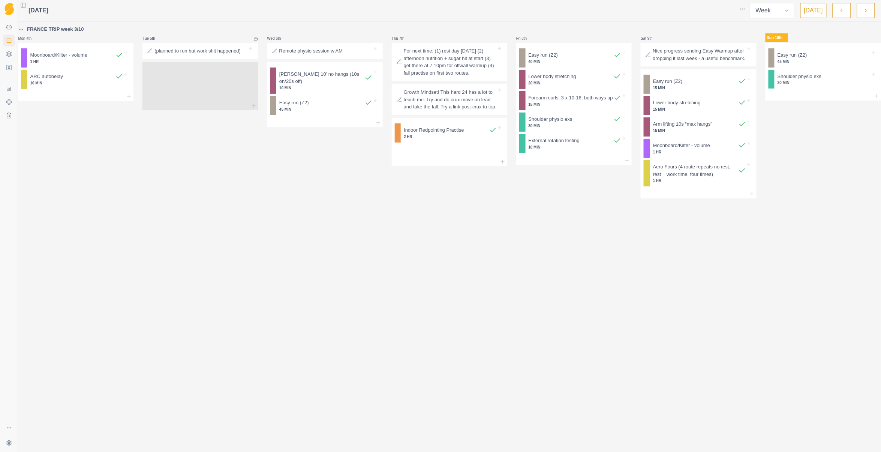
click at [866, 6] on button "button" at bounding box center [866, 10] width 18 height 15
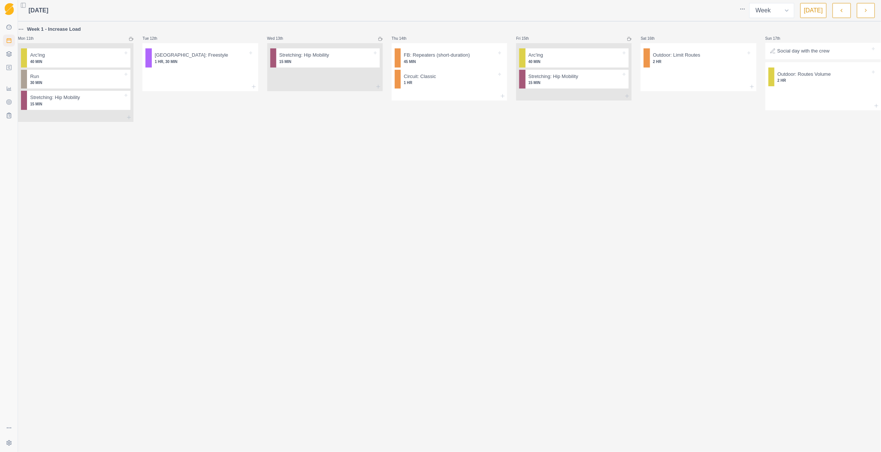
click at [42, 26] on p "Week 1 - Increase Load" at bounding box center [54, 30] width 54 height 8
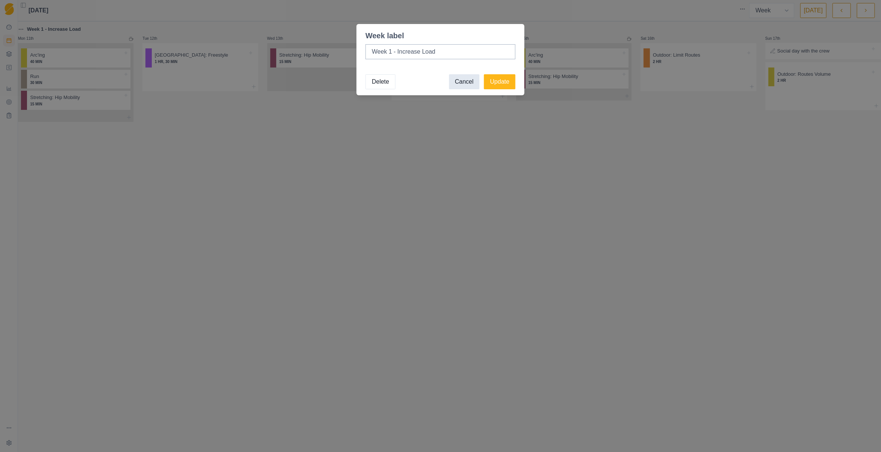
click at [467, 83] on button "Cancel" at bounding box center [464, 81] width 31 height 15
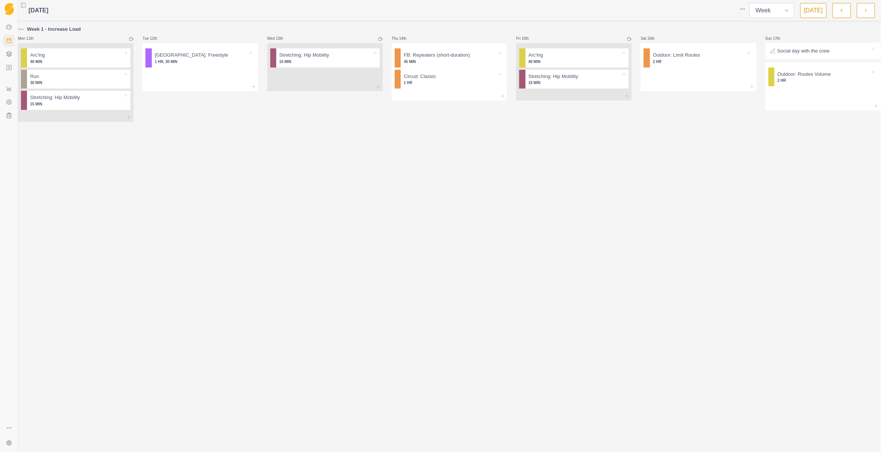
click at [785, 9] on select "Week Month" at bounding box center [772, 10] width 45 height 15
select select "month"
click at [751, 3] on select "Week Month" at bounding box center [772, 10] width 45 height 15
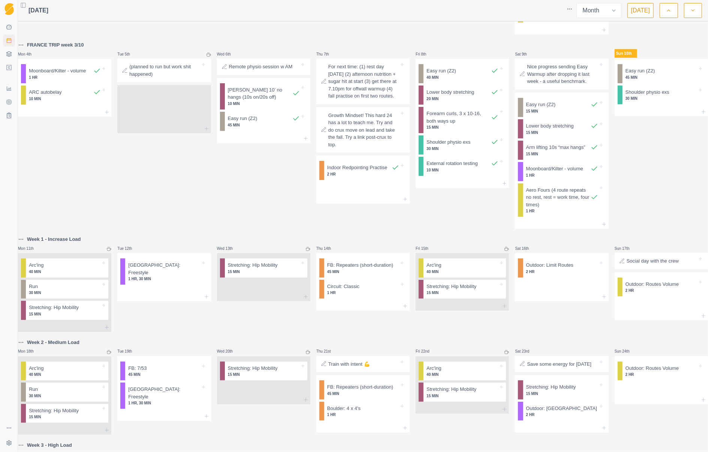
scroll to position [150, 0]
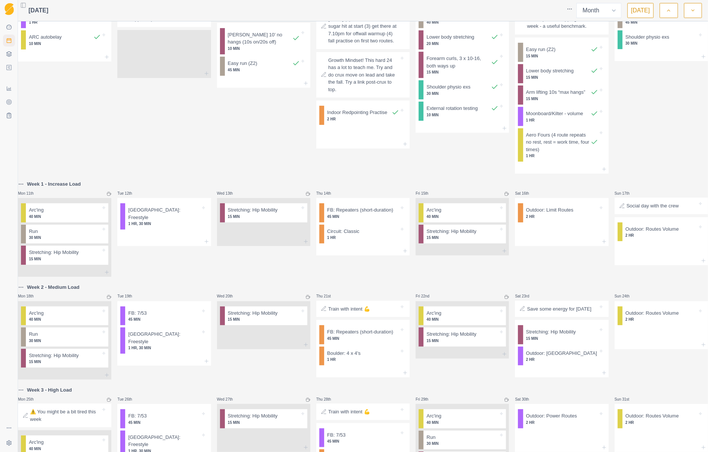
click at [26, 192] on html "Sequence Dashboard Planner Workouts Plans Performance Metrics Goals Tests Setti…" at bounding box center [354, 226] width 708 height 452
click at [61, 272] on div "Delete week" at bounding box center [61, 275] width 71 height 12
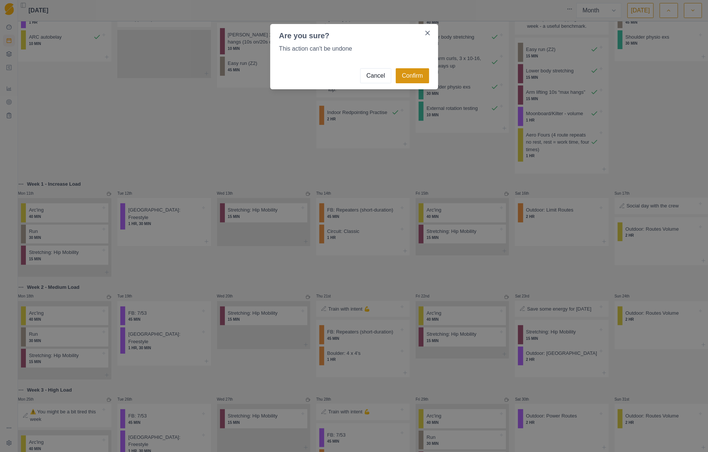
click at [419, 79] on button "Confirm" at bounding box center [412, 75] width 33 height 15
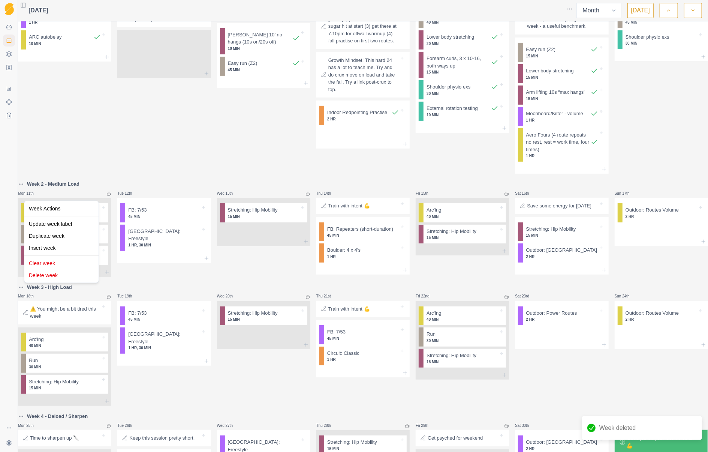
click at [26, 193] on html "Sequence Dashboard Planner Workouts Plans Performance Metrics Goals Tests Setti…" at bounding box center [354, 226] width 708 height 452
click at [77, 272] on div "Delete week" at bounding box center [61, 275] width 71 height 12
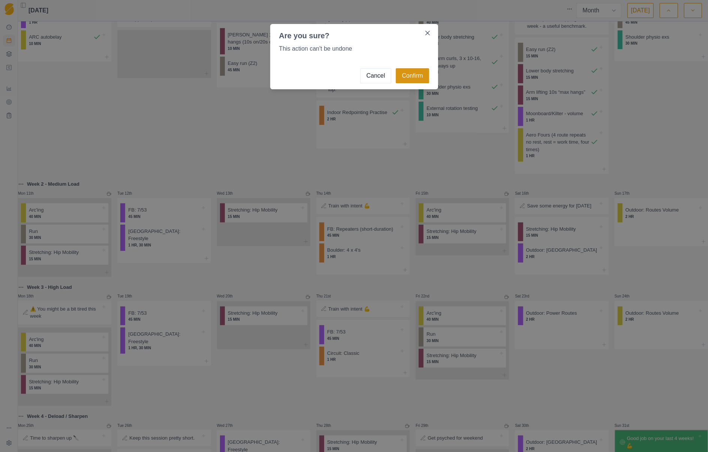
click at [423, 80] on button "Confirm" at bounding box center [412, 75] width 33 height 15
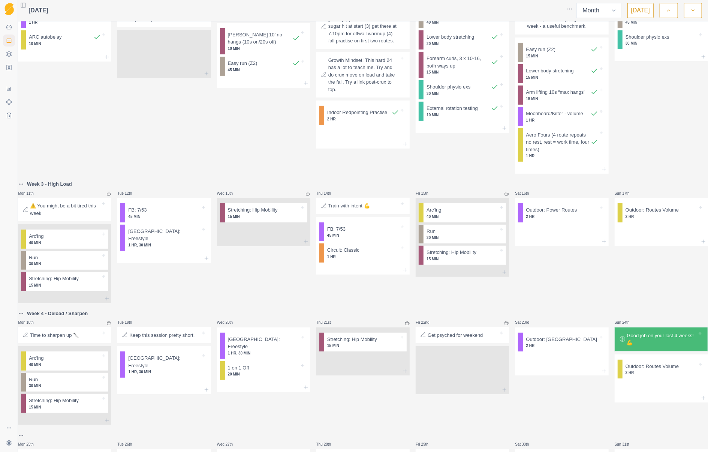
click at [27, 326] on html "Sequence Dashboard Planner Workouts Plans Performance Metrics Goals Tests Setti…" at bounding box center [354, 226] width 708 height 452
click at [65, 406] on div "Delete week" at bounding box center [61, 409] width 71 height 12
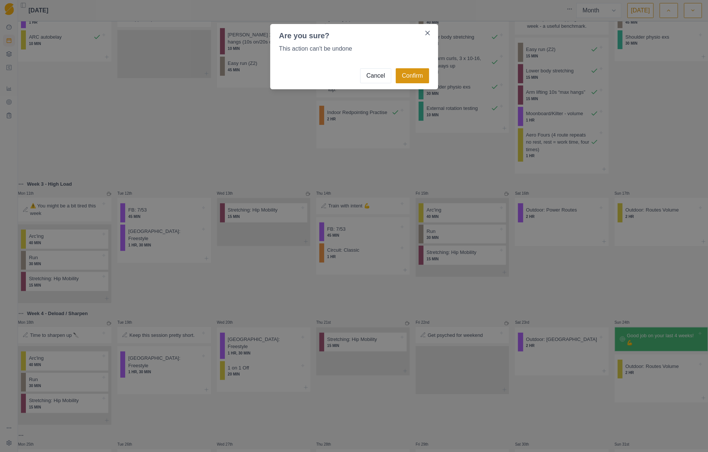
click at [407, 77] on button "Confirm" at bounding box center [412, 75] width 33 height 15
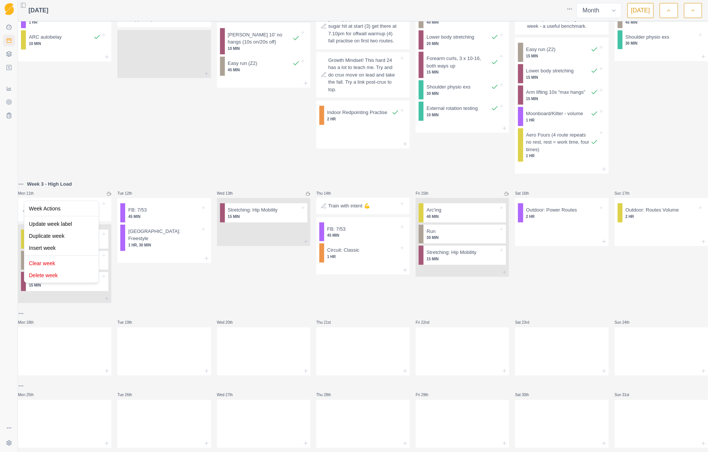
click at [26, 194] on html "Sequence Dashboard Planner Workouts Plans Performance Metrics Goals Tests Setti…" at bounding box center [354, 226] width 708 height 452
click at [53, 275] on div "Delete week" at bounding box center [61, 275] width 71 height 12
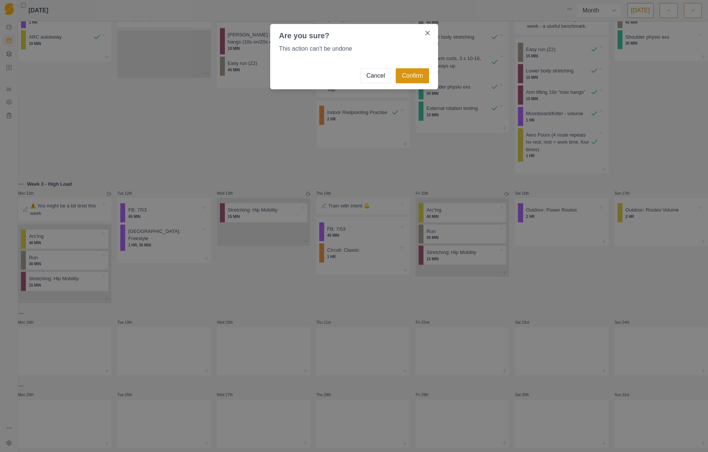
click at [406, 77] on button "Confirm" at bounding box center [412, 75] width 33 height 15
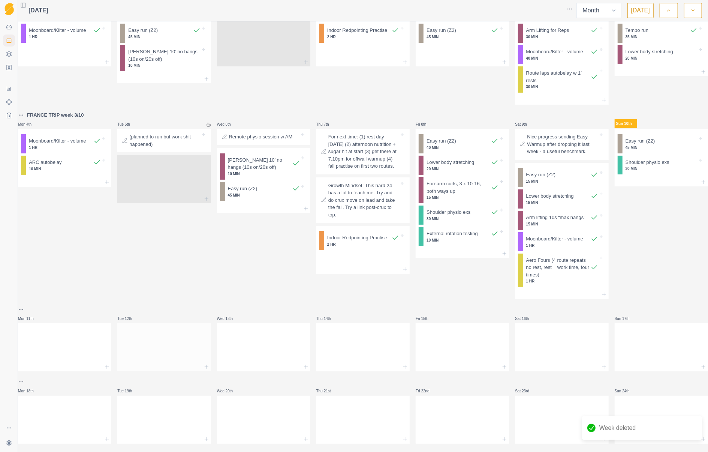
scroll to position [0, 0]
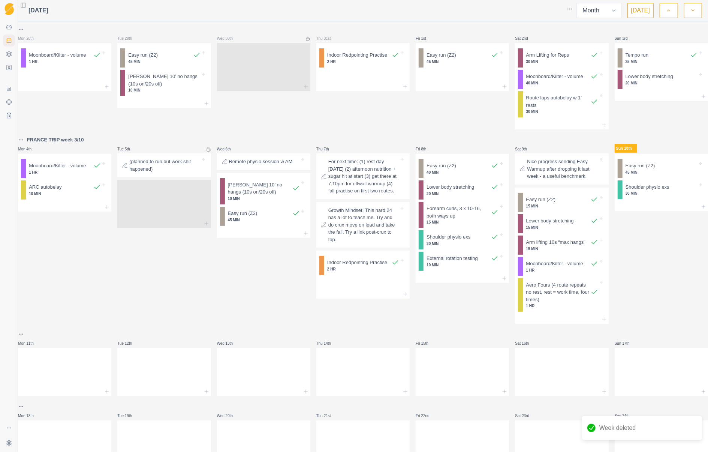
click at [26, 343] on html "Sequence Dashboard Planner Workouts Plans Performance Metrics Goals Tests Setti…" at bounding box center [354, 226] width 708 height 452
click at [57, 374] on div "Add a week label" at bounding box center [61, 374] width 71 height 12
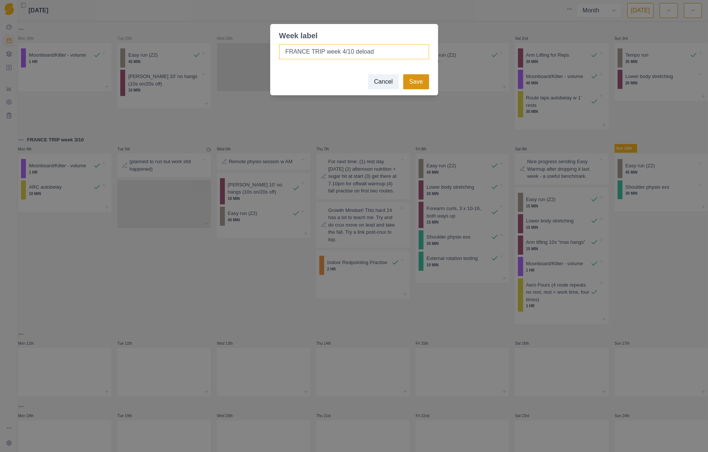
type input "FRANCE TRIP week 4/10 deload"
click at [416, 77] on button "Save" at bounding box center [417, 81] width 26 height 15
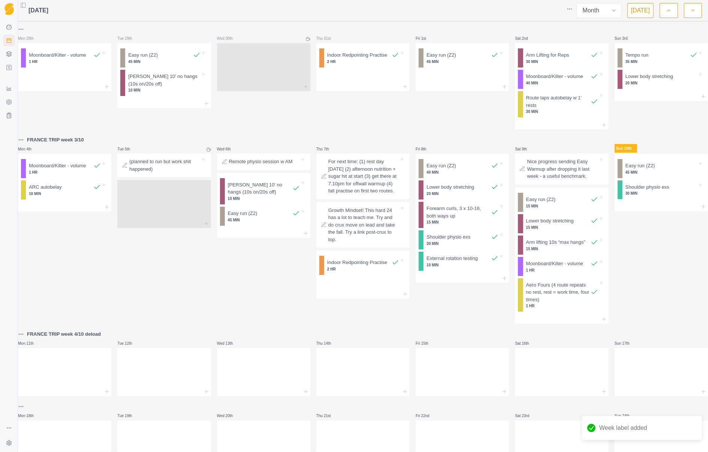
scroll to position [50, 0]
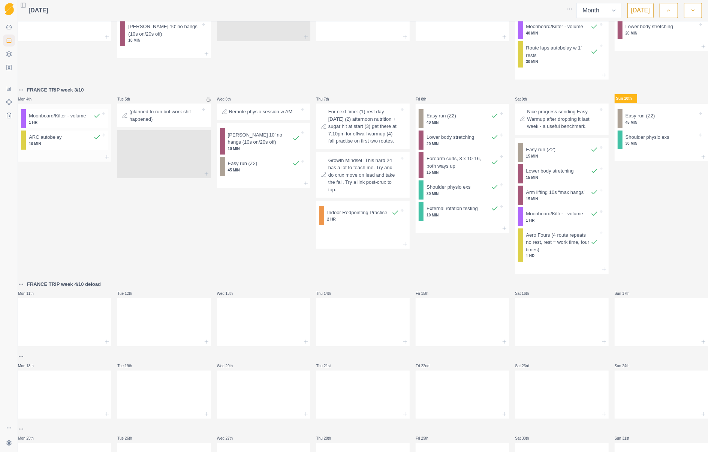
click at [60, 147] on p "10 MIN" at bounding box center [65, 144] width 72 height 6
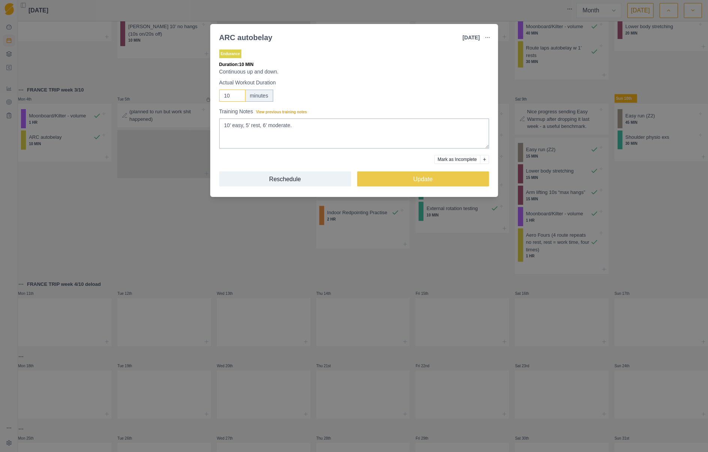
click at [236, 91] on input "10" at bounding box center [232, 96] width 26 height 12
type input "16"
click at [414, 177] on button "Update" at bounding box center [423, 178] width 132 height 15
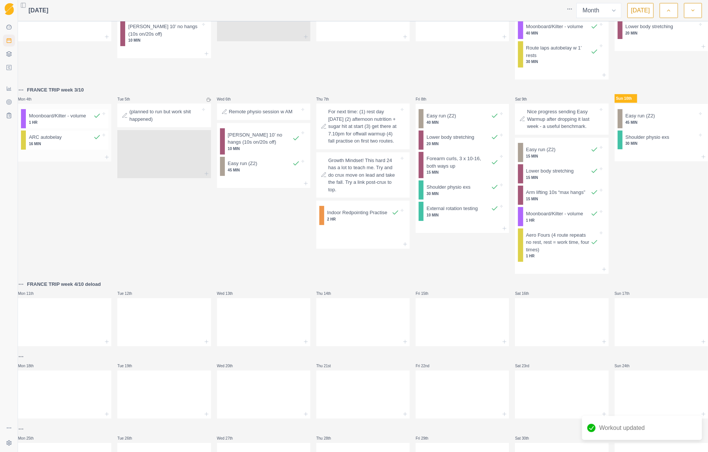
click at [70, 125] on p "1 HR" at bounding box center [65, 123] width 72 height 6
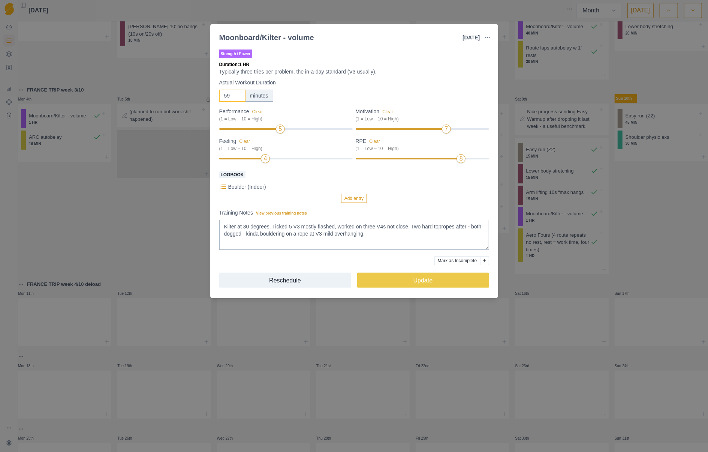
click at [236, 95] on input "59" at bounding box center [232, 96] width 26 height 12
type input "5"
type input "90"
click at [431, 281] on button "Update" at bounding box center [423, 280] width 132 height 15
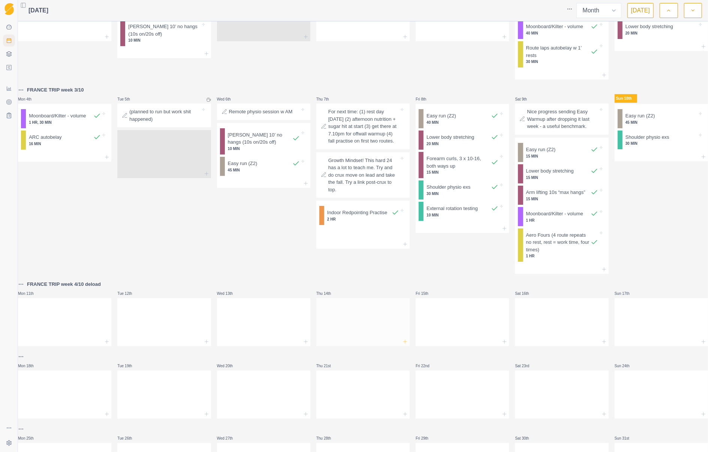
click at [404, 342] on line at bounding box center [405, 342] width 3 height 0
click at [346, 314] on div at bounding box center [363, 320] width 93 height 33
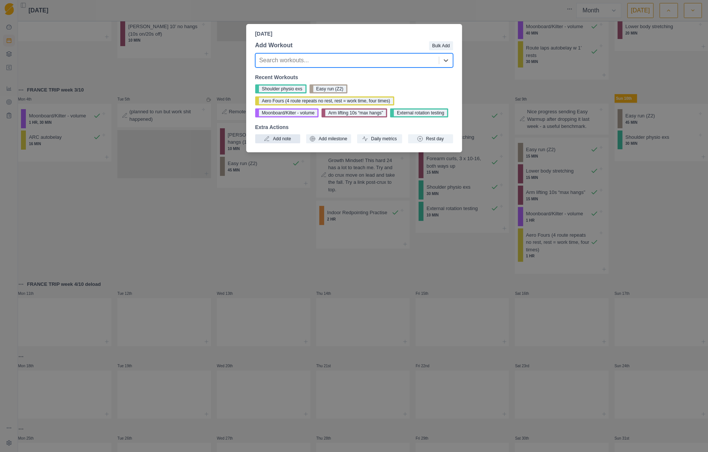
click at [283, 140] on button "Add note" at bounding box center [277, 138] width 45 height 9
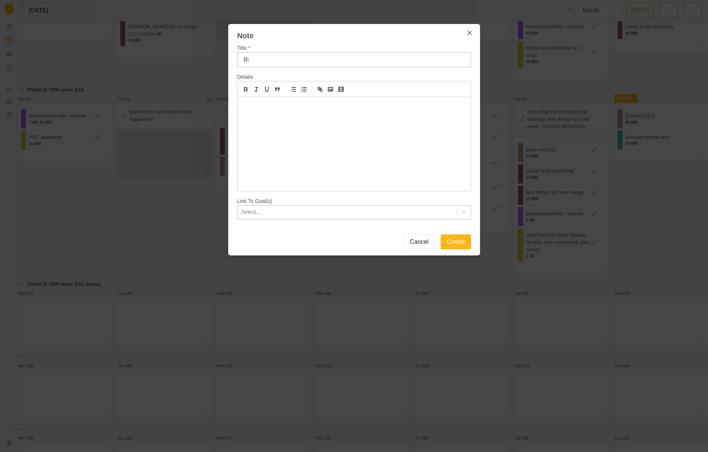
type input "B"
type input "D"
click at [300, 61] on input "Birthday dinner out" at bounding box center [354, 59] width 234 height 15
type input "Birthday dinner out, no evening training"
click at [458, 245] on button "Create" at bounding box center [456, 241] width 30 height 15
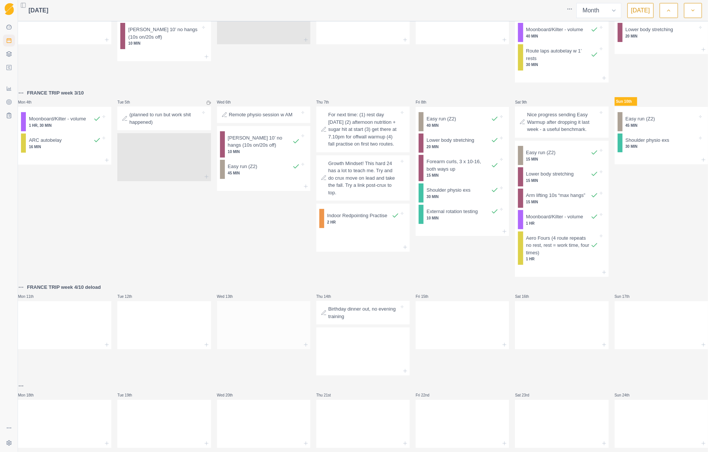
scroll to position [46, 0]
click at [553, 134] on p "Nice progress sending Easy Warmup after dropping it last week - a useful benchm…" at bounding box center [562, 123] width 71 height 22
click at [553, 134] on body "Sequence Dashboard Planner Workouts Plans Performance Metrics Goals Tests Setti…" at bounding box center [354, 226] width 708 height 452
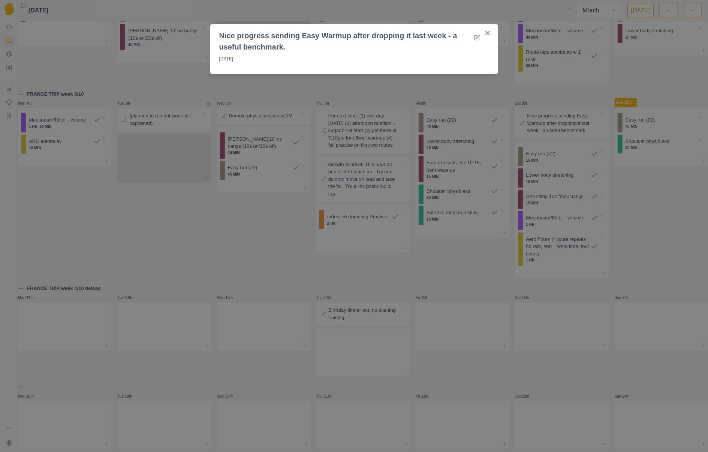
click at [377, 38] on header "Nice progress sending Easy Warmup after dropping it last week - a useful benchm…" at bounding box center [354, 38] width 288 height 29
click at [479, 36] on icon at bounding box center [477, 38] width 6 height 6
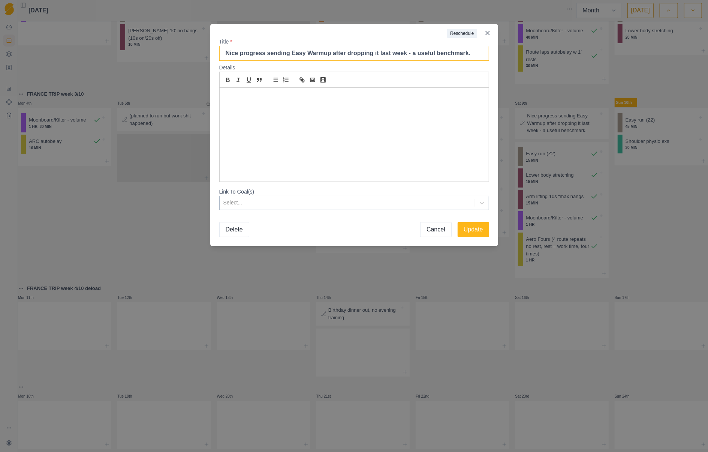
click at [350, 56] on input "Nice progress sending Easy Warmup after dropping it last week - a useful benchm…" at bounding box center [354, 53] width 270 height 15
click at [423, 54] on input "Nice progress sending Easy Warmup after DNF-ing it last week - a useful benchma…" at bounding box center [354, 53] width 270 height 15
type input "Nice progress sending Easy Warmup after DNF-ing it last week - a useful benchma…"
click at [474, 230] on button "Update" at bounding box center [474, 229] width 32 height 15
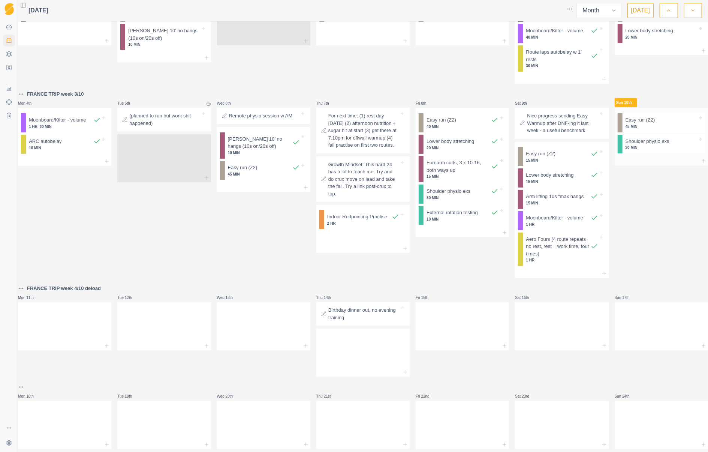
click at [663, 129] on p "45 MIN" at bounding box center [662, 127] width 72 height 6
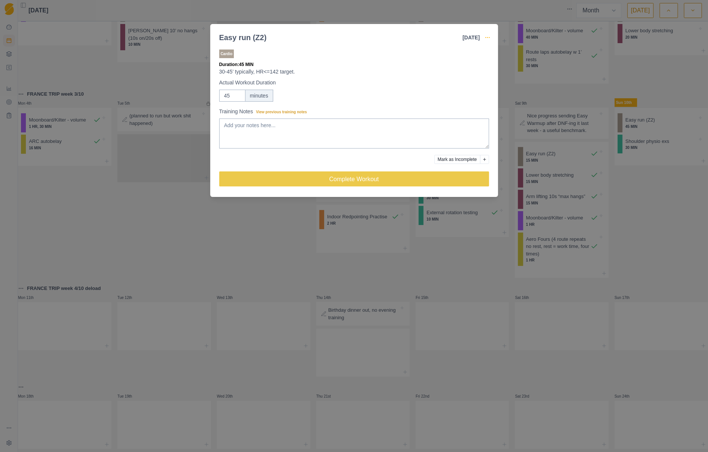
click at [488, 36] on icon "button" at bounding box center [488, 38] width 6 height 6
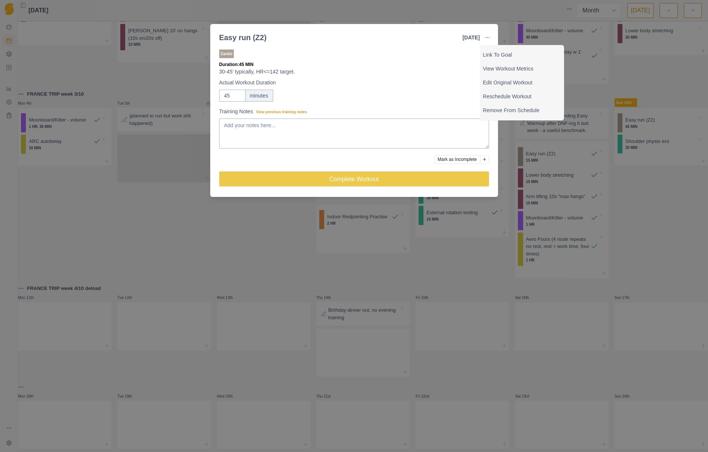
click at [635, 210] on div "Easy run (Z2) [DATE] Link To Goal View Workout Metrics Edit Original Workout Re…" at bounding box center [354, 226] width 708 height 452
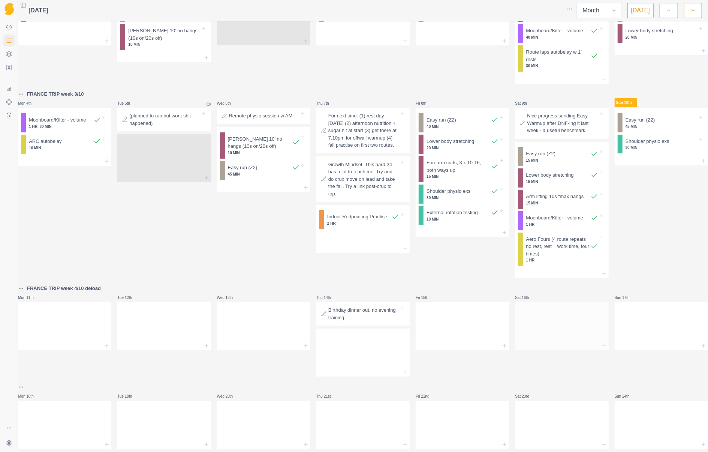
click at [603, 346] on line at bounding box center [604, 346] width 3 height 0
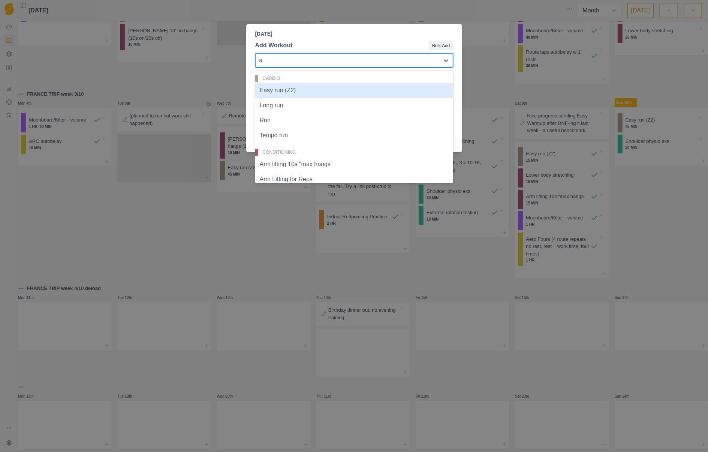
type input "ar"
click at [314, 90] on div "Arm lifting 10s “max hangs”" at bounding box center [354, 90] width 198 height 15
click at [314, 90] on div "Shoulder physio exs Easy run (Z2) Aero Fours (4 route repeats no rest, rest = w…" at bounding box center [354, 100] width 198 height 33
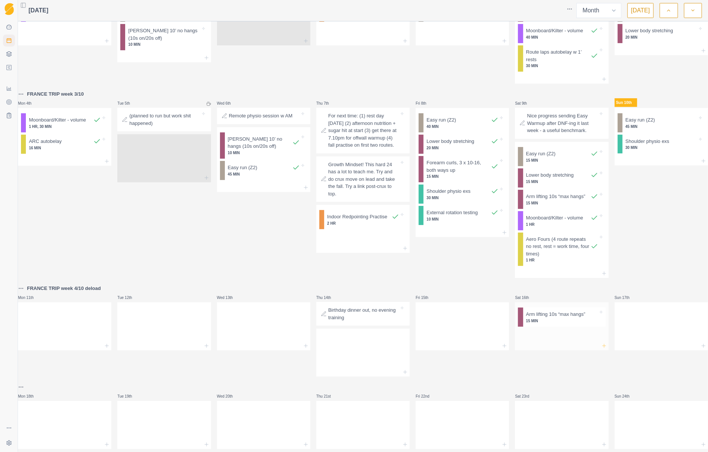
click at [602, 349] on icon at bounding box center [605, 346] width 6 height 6
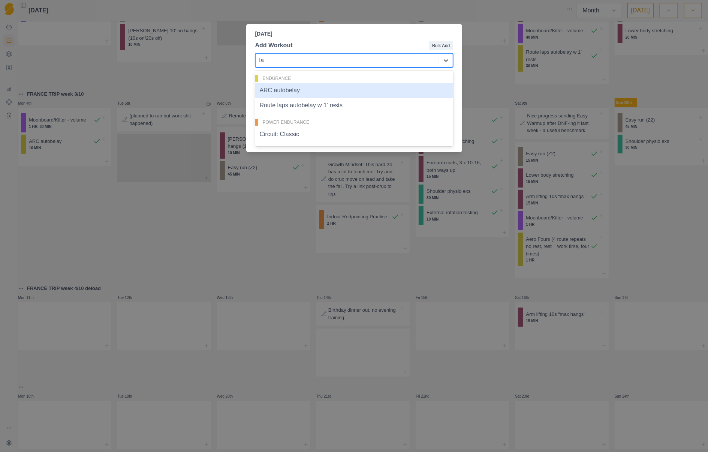
type input "lap"
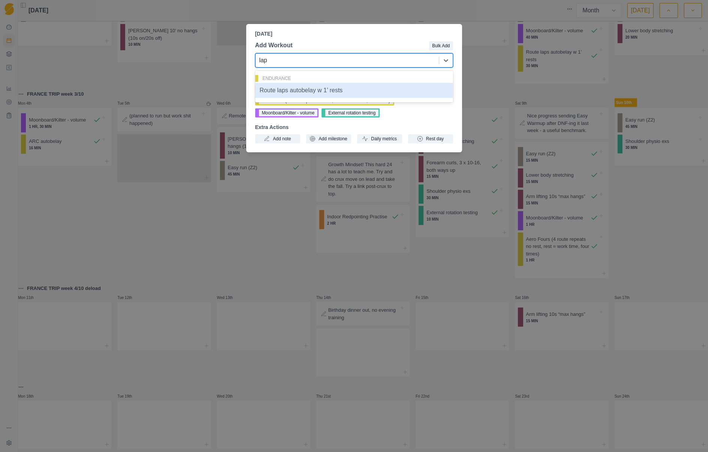
click at [357, 92] on div "Route laps autobelay w 1’ rests" at bounding box center [354, 90] width 198 height 15
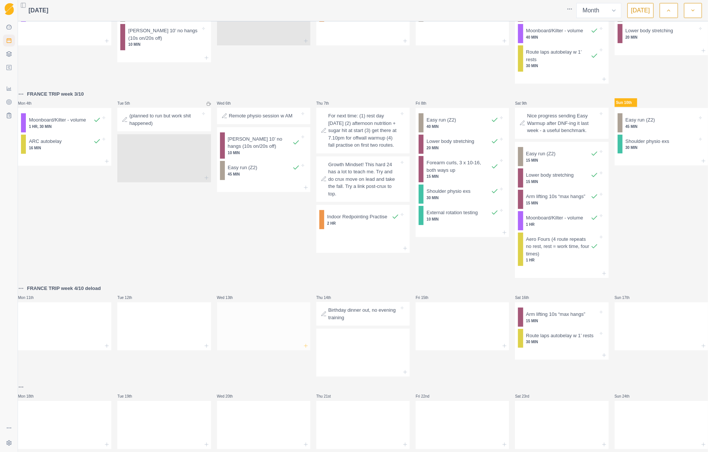
click at [304, 349] on icon at bounding box center [306, 346] width 6 height 6
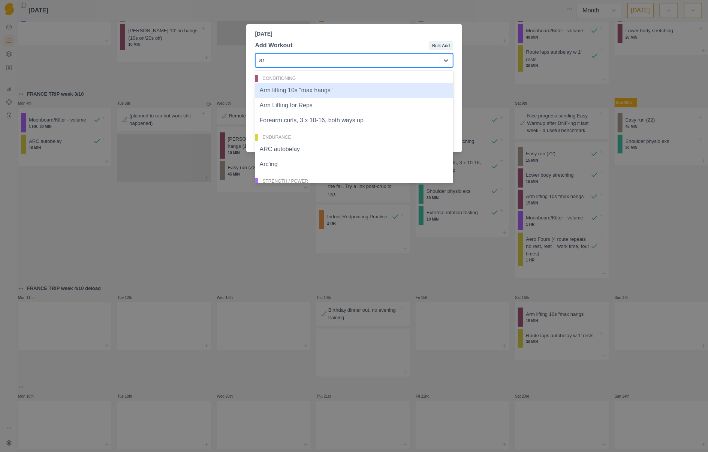
type input "arm"
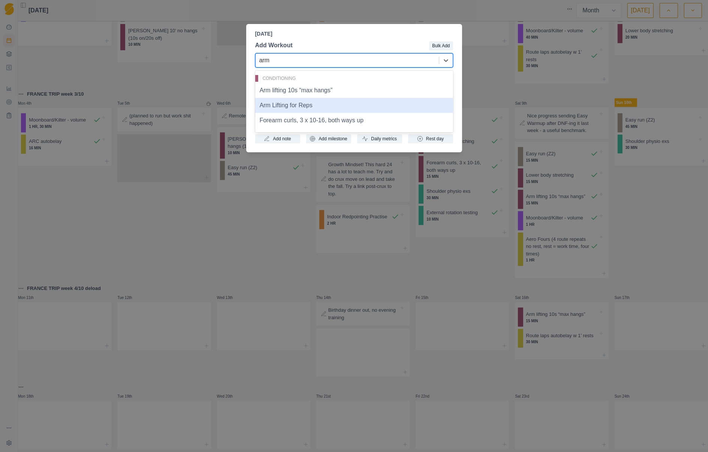
click at [306, 107] on div "Arm Lifting for Reps" at bounding box center [354, 105] width 198 height 15
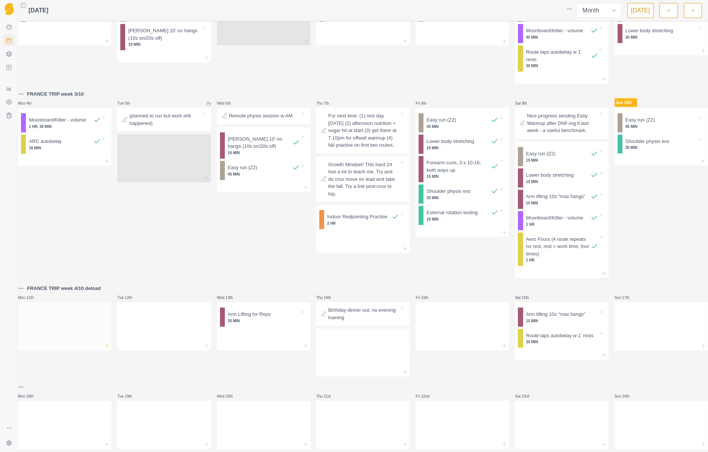
click at [110, 349] on icon at bounding box center [107, 346] width 6 height 6
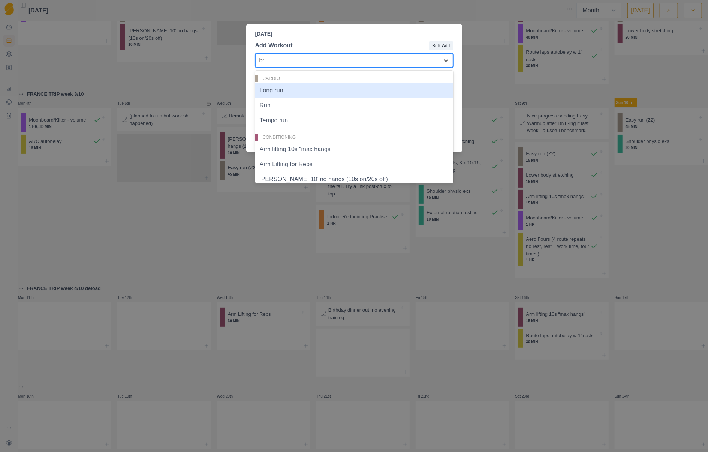
type input "bou"
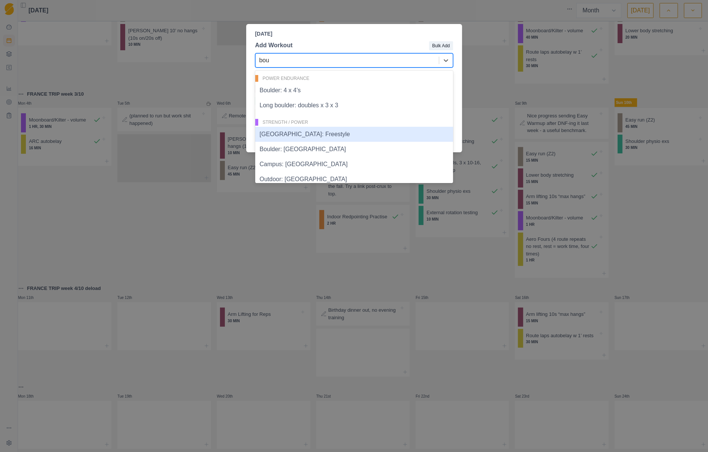
click at [326, 137] on div "[GEOGRAPHIC_DATA]: Freestyle" at bounding box center [354, 134] width 198 height 15
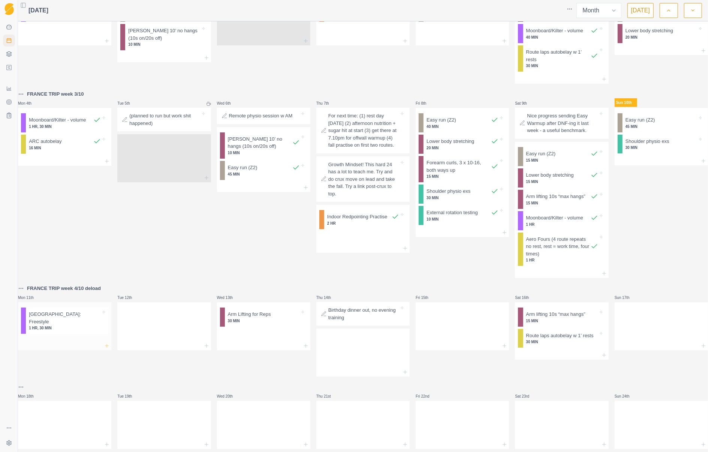
click at [108, 349] on icon at bounding box center [107, 346] width 6 height 6
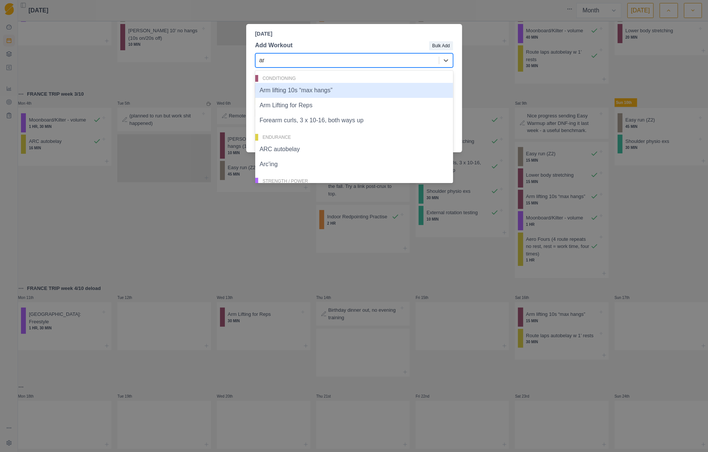
type input "arc"
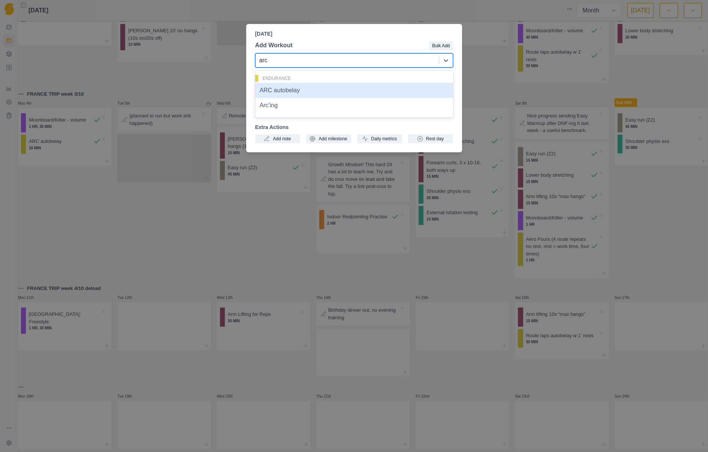
click at [303, 89] on div "ARC autobelay" at bounding box center [354, 90] width 198 height 15
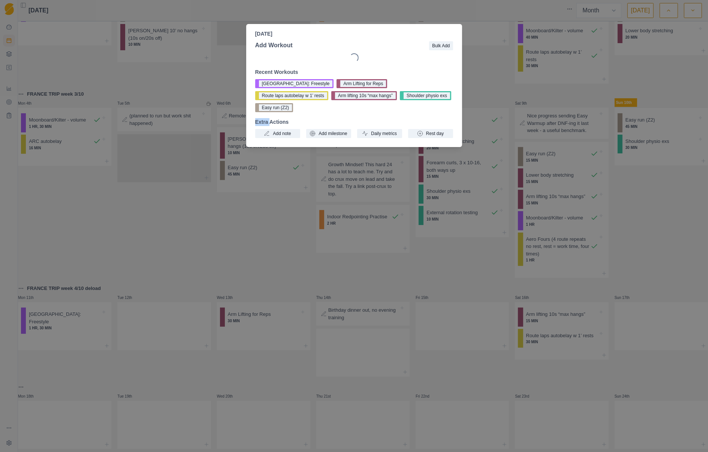
click at [303, 89] on div "[GEOGRAPHIC_DATA]: Freestyle Arm Lifting for Reps Route laps autobelay w 1’ res…" at bounding box center [354, 95] width 198 height 33
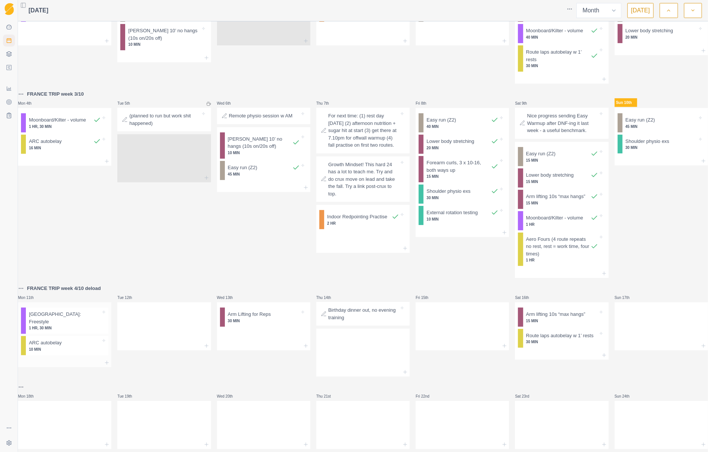
click at [107, 350] on div "ARC autobelay 10 MIN" at bounding box center [67, 345] width 83 height 19
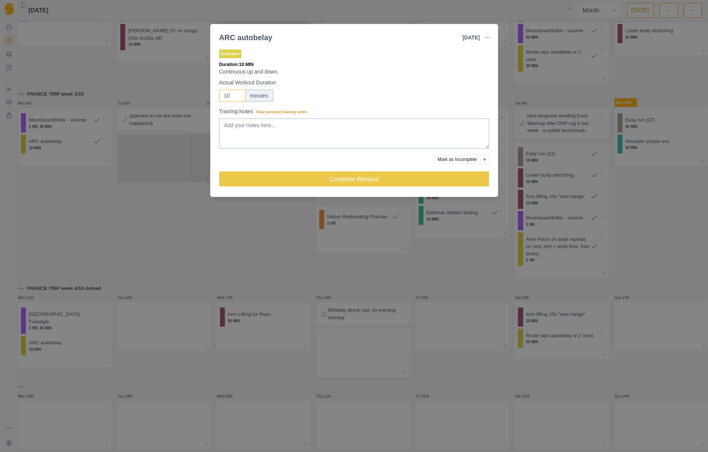
click at [233, 93] on input "10" at bounding box center [232, 96] width 26 height 12
click at [134, 233] on div "ARC autobelay [DATE] Link To Goal View Workout Metrics Edit Original Workout Re…" at bounding box center [354, 226] width 708 height 452
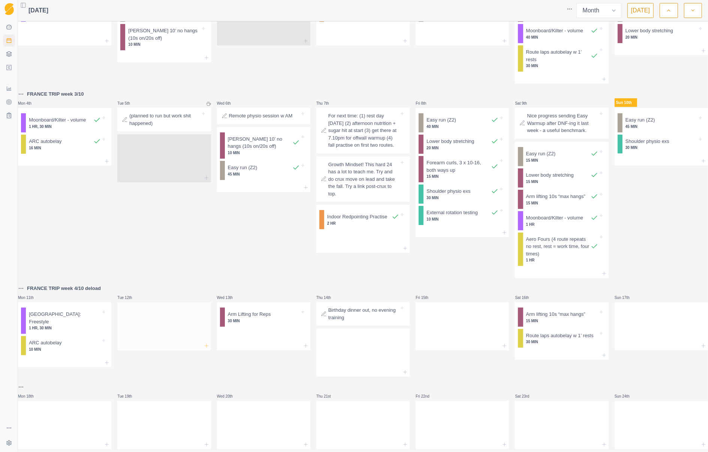
click at [209, 349] on icon at bounding box center [207, 346] width 6 height 6
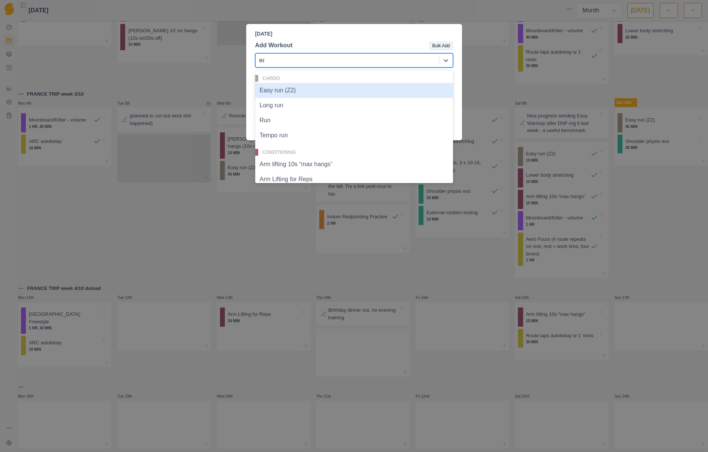
type input "eas"
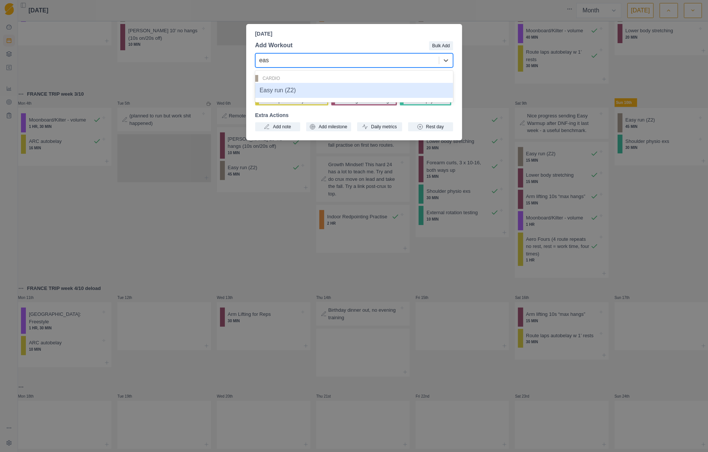
click at [266, 91] on div "Easy run (Z2)" at bounding box center [354, 90] width 198 height 15
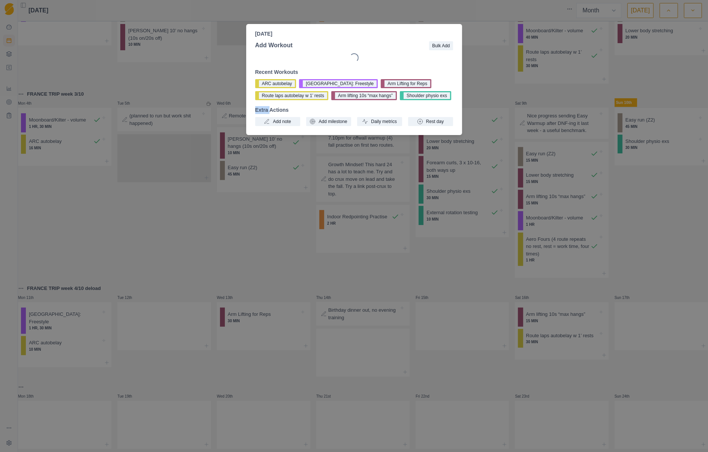
click at [266, 91] on div "ARC autobelay Boulder: Freestyle Arm Lifting for Reps Route laps autobelay w 1’…" at bounding box center [354, 89] width 198 height 21
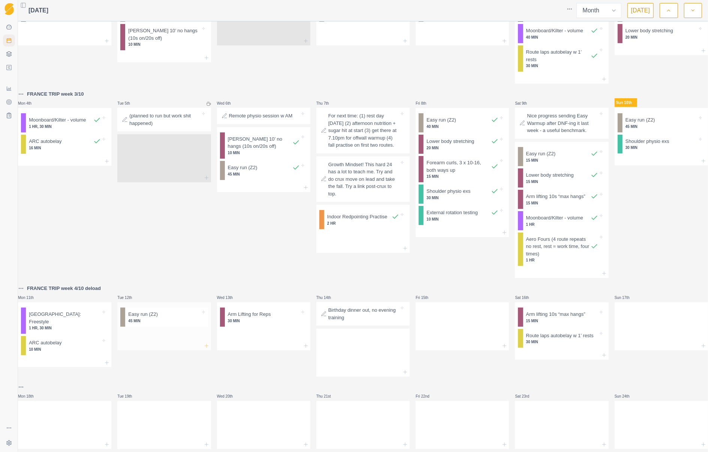
click at [207, 346] on line at bounding box center [206, 346] width 3 height 0
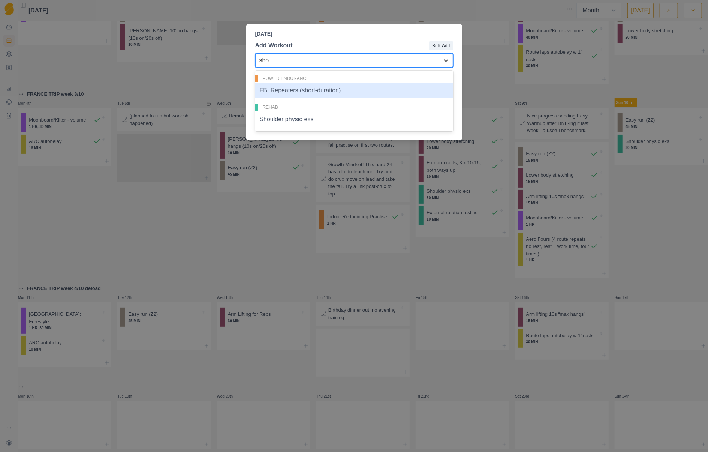
type input "shou"
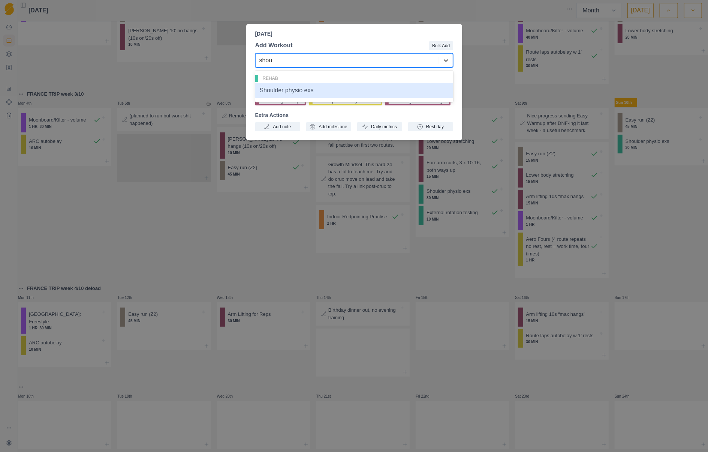
click at [341, 95] on div "Shoulder physio exs" at bounding box center [354, 90] width 198 height 15
click at [385, 96] on button "Arm lifting 10s “max hangs”" at bounding box center [418, 100] width 66 height 9
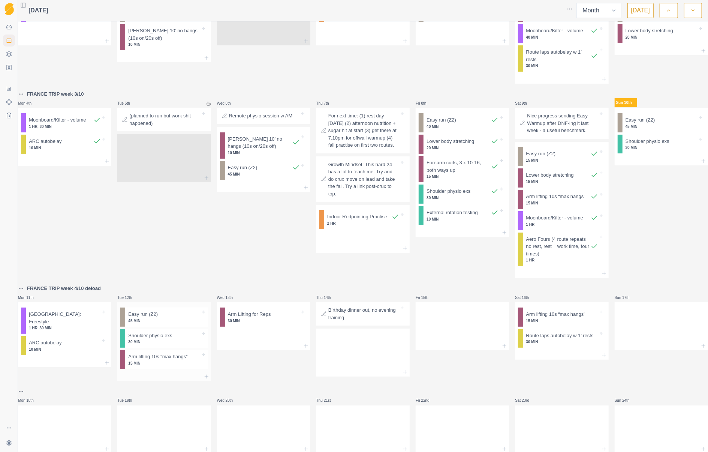
click at [187, 366] on p "15 MIN" at bounding box center [164, 363] width 72 height 6
click at [188, 366] on p "15 MIN" at bounding box center [164, 363] width 72 height 6
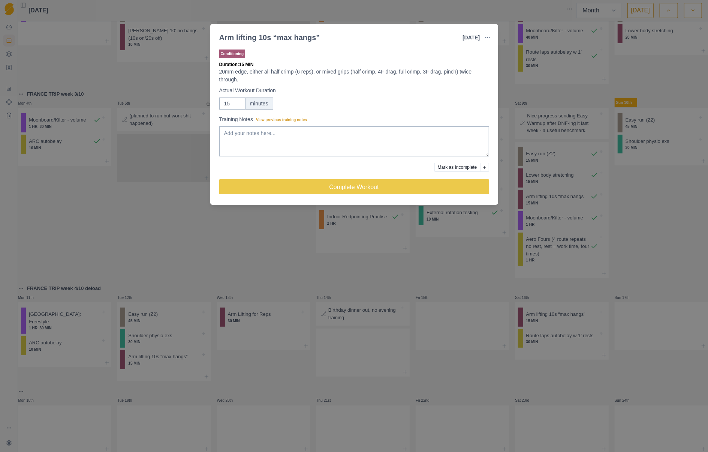
click at [482, 167] on button "Add reason" at bounding box center [484, 167] width 9 height 9
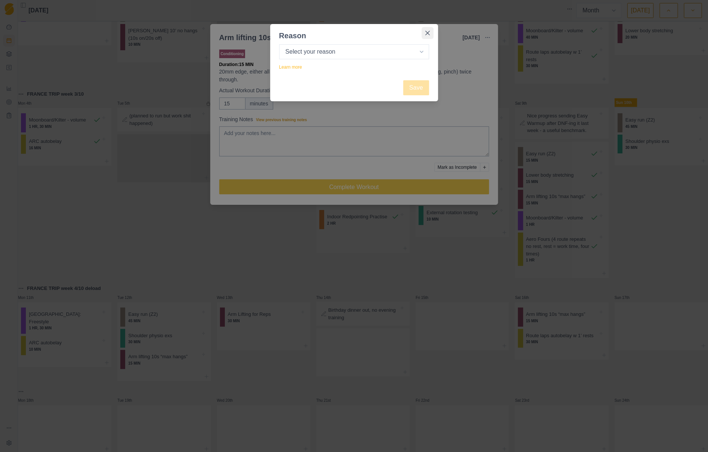
click at [429, 33] on icon "Close" at bounding box center [428, 33] width 5 height 5
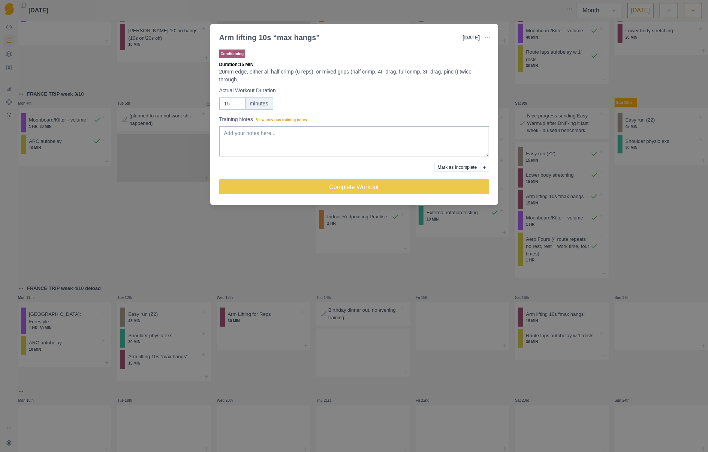
click at [488, 35] on icon "button" at bounding box center [488, 38] width 6 height 6
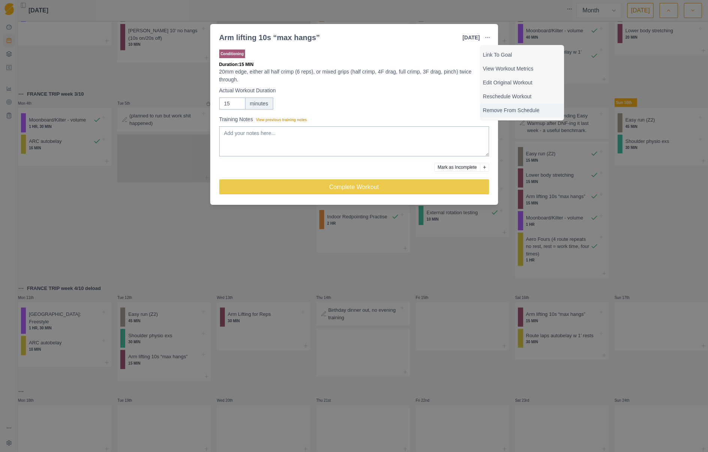
click at [513, 112] on p "Remove From Schedule" at bounding box center [522, 111] width 78 height 8
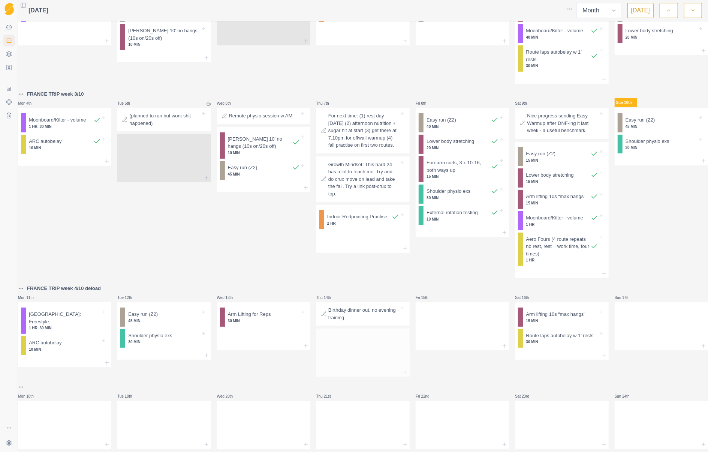
click at [402, 375] on icon at bounding box center [405, 372] width 6 height 6
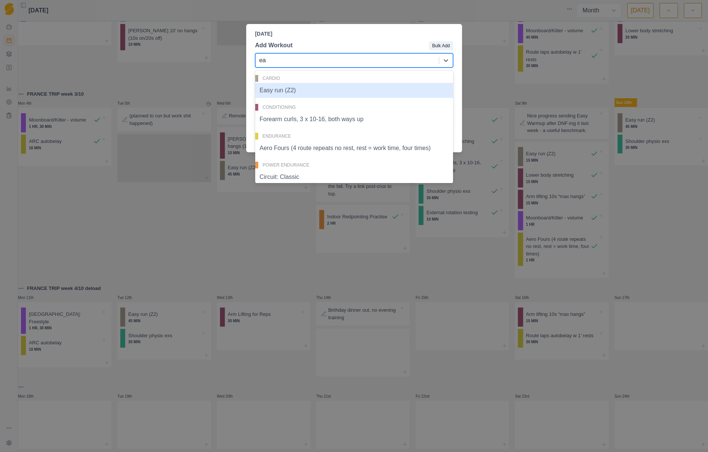
type input "eas"
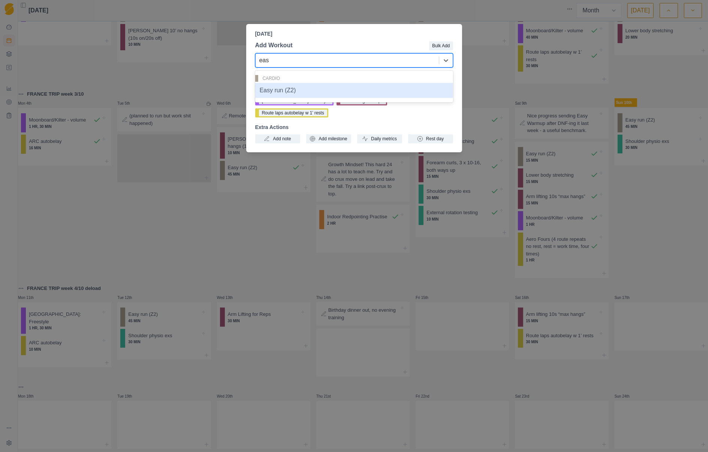
click at [313, 92] on div "Easy run (Z2)" at bounding box center [354, 90] width 198 height 15
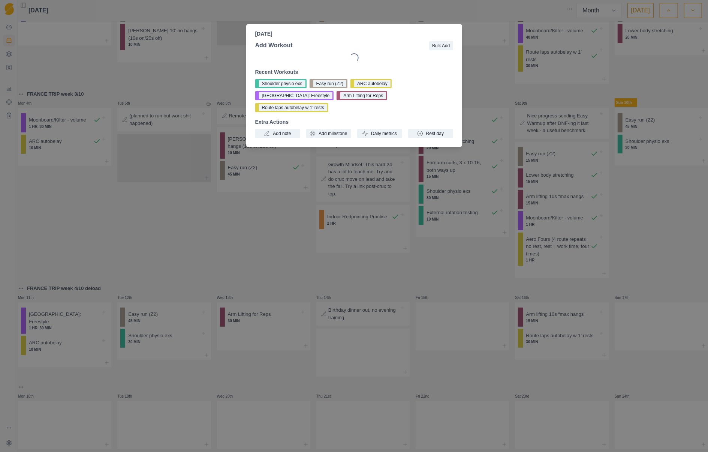
click at [313, 103] on button "Route laps autobelay w 1’ rests" at bounding box center [291, 107] width 73 height 9
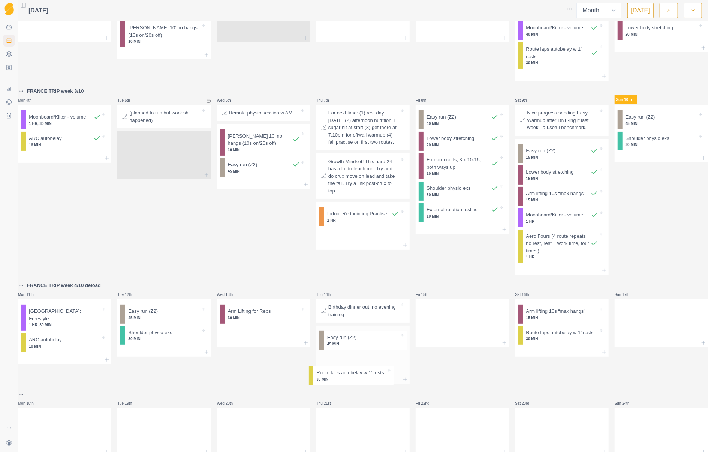
drag, startPoint x: 395, startPoint y: 379, endPoint x: 383, endPoint y: 380, distance: 11.7
click at [383, 375] on div "Easy run (Z2) 45 MIN Route laps autobelay w 1’ rests 30 MIN" at bounding box center [363, 351] width 93 height 50
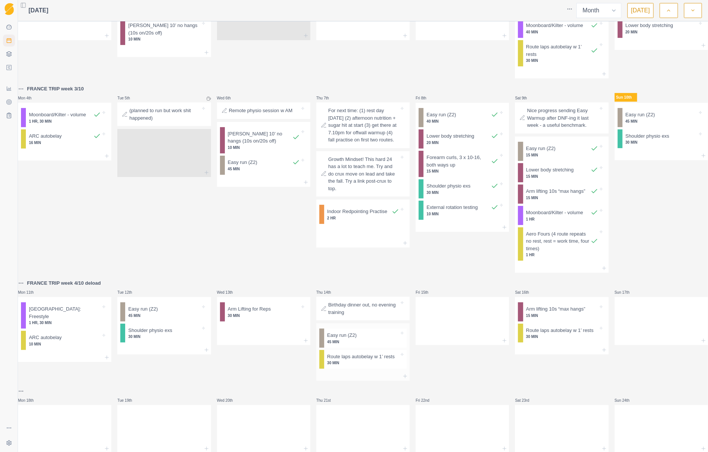
click at [382, 366] on p "30 MIN" at bounding box center [363, 363] width 72 height 6
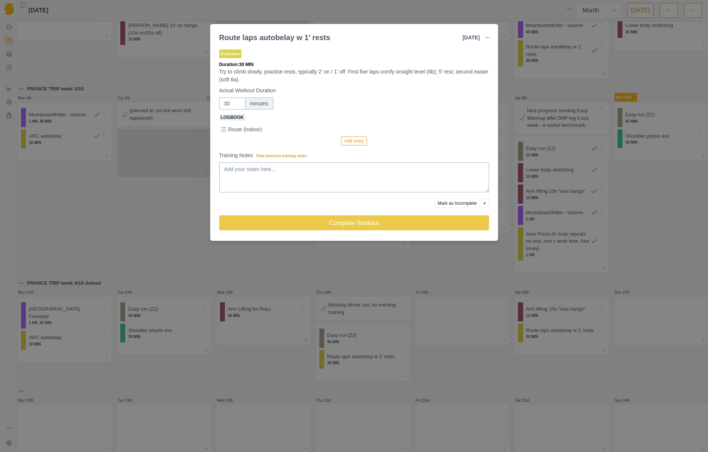
click at [483, 35] on button "button" at bounding box center [487, 37] width 15 height 15
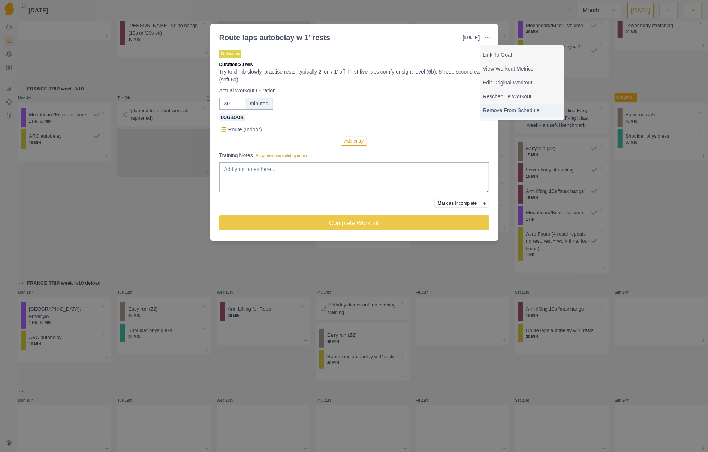
click at [498, 108] on p "Remove From Schedule" at bounding box center [522, 111] width 78 height 8
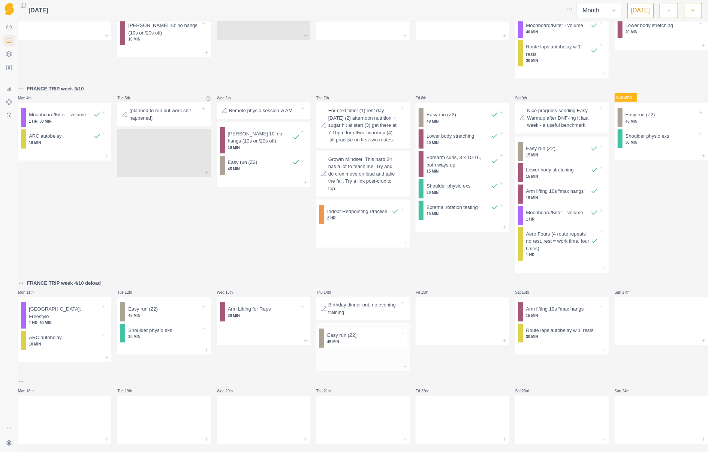
click at [402, 370] on icon at bounding box center [405, 367] width 6 height 6
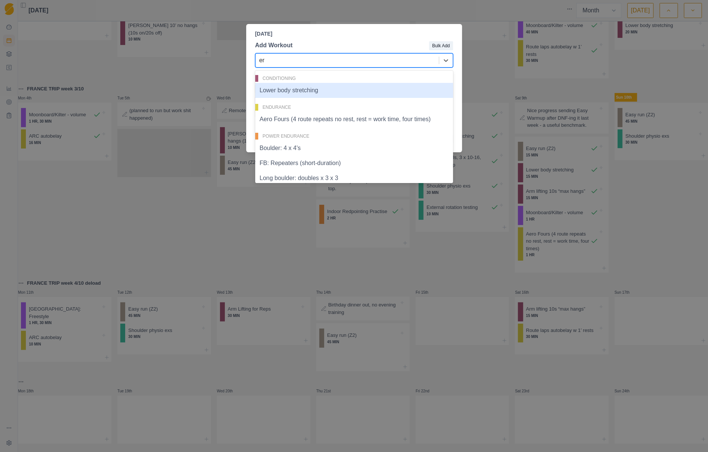
type input "e"
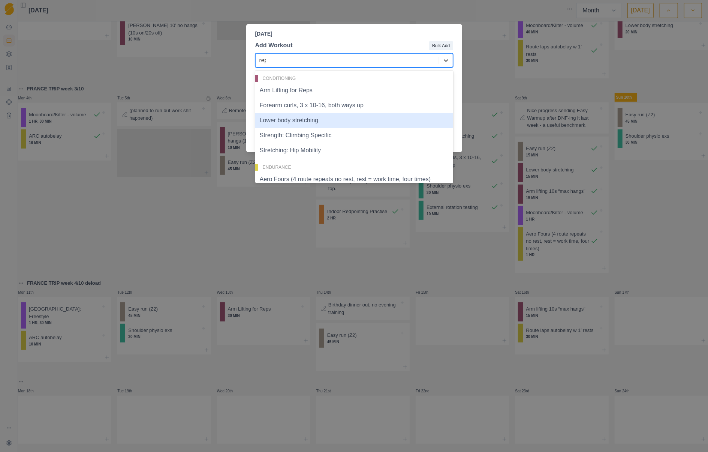
type input "repe"
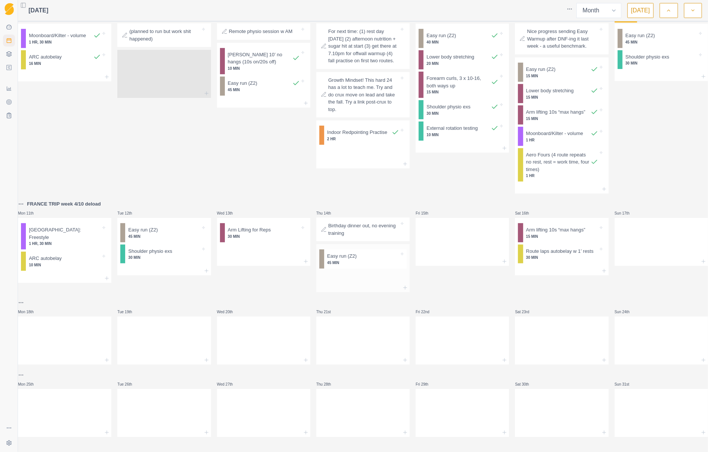
scroll to position [146, 0]
click at [8, 53] on icon at bounding box center [9, 54] width 6 height 6
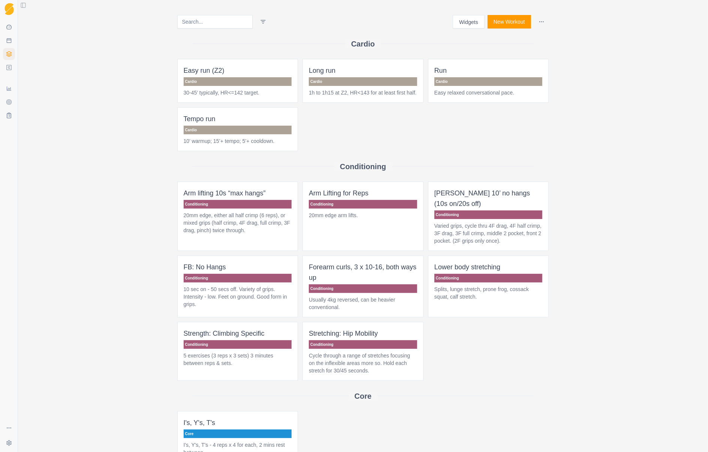
click at [514, 24] on button "New Workout" at bounding box center [510, 22] width 44 height 14
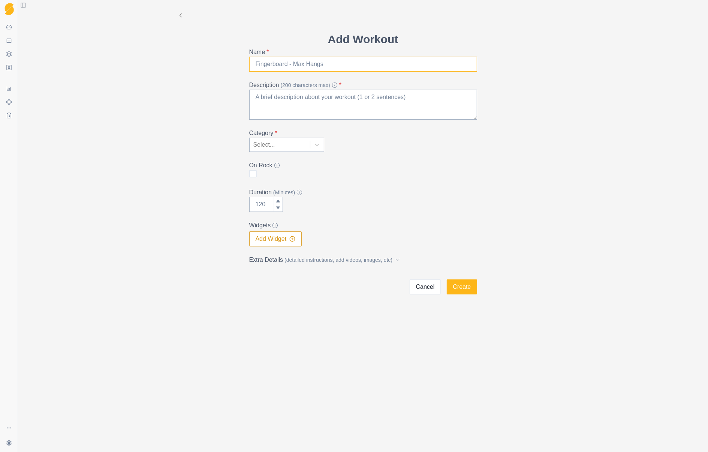
click at [335, 65] on input "Name *" at bounding box center [363, 64] width 228 height 15
click at [290, 62] on input "Arm lifting - long repeaters 12x7/3" at bounding box center [363, 64] width 228 height 15
click at [344, 63] on input "Arm lifting - aerobic repeaters 12x7/3" at bounding box center [363, 64] width 228 height 15
click at [362, 65] on input "Arm lifting - aerobic repeaters 6x7/3" at bounding box center [363, 64] width 228 height 15
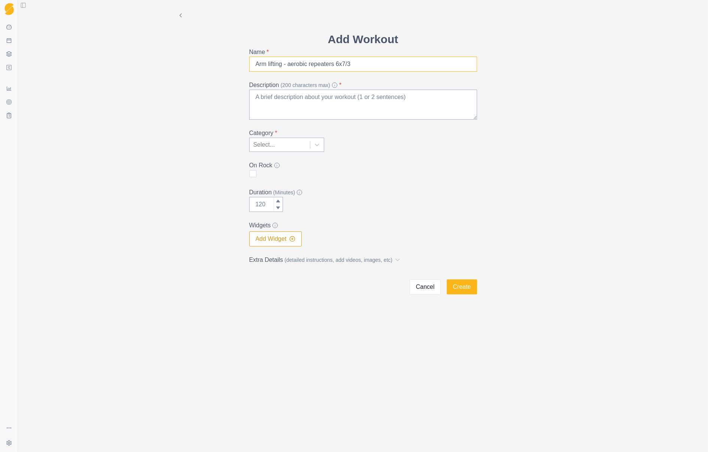
type input "Arm lifting - aerobic repeaters 6x7/3"
click at [351, 99] on textarea "Description (200 characters max) *" at bounding box center [363, 105] width 228 height 30
drag, startPoint x: 335, startPoint y: 99, endPoint x: 353, endPoint y: 99, distance: 18.8
click at [353, 99] on textarea "Alternating arm in half crimp, aim for 10 minutes at 12kg." at bounding box center [363, 105] width 228 height 30
click at [365, 96] on textarea "Alternating arm in half crimp, typiclly 10 minutes at 12kg." at bounding box center [363, 105] width 228 height 30
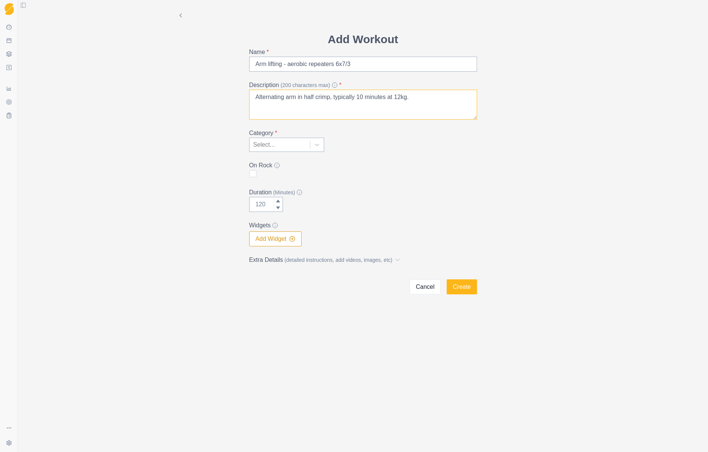
click at [365, 98] on textarea "Alternating arm in half crimp, typically 10 minutes at 12kg." at bounding box center [363, 105] width 228 height 30
type textarea "Alternating arm in half crimp, typically 10 minutes at 12kg."
click at [269, 203] on input "Duration (Minutes)" at bounding box center [266, 204] width 34 height 15
click at [279, 208] on icon at bounding box center [278, 208] width 4 height 3
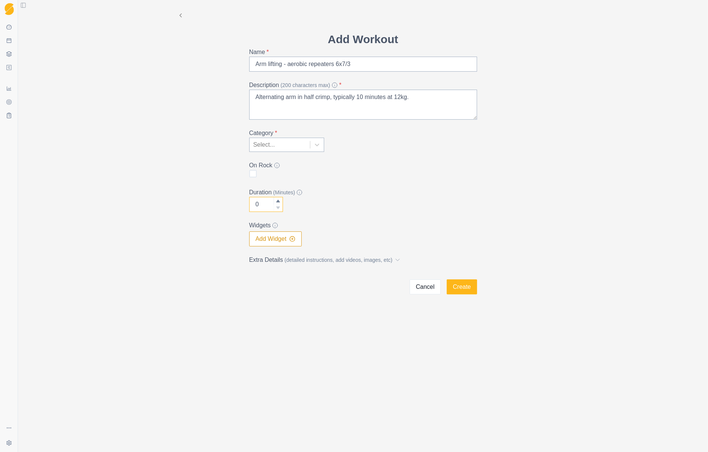
click at [262, 203] on input "0" at bounding box center [266, 204] width 34 height 15
type input "20"
click at [366, 176] on div "On Rock" at bounding box center [363, 170] width 228 height 18
click at [359, 97] on textarea "Alternating arm in half crimp, typically 10 minutes at 12kg." at bounding box center [363, 105] width 228 height 30
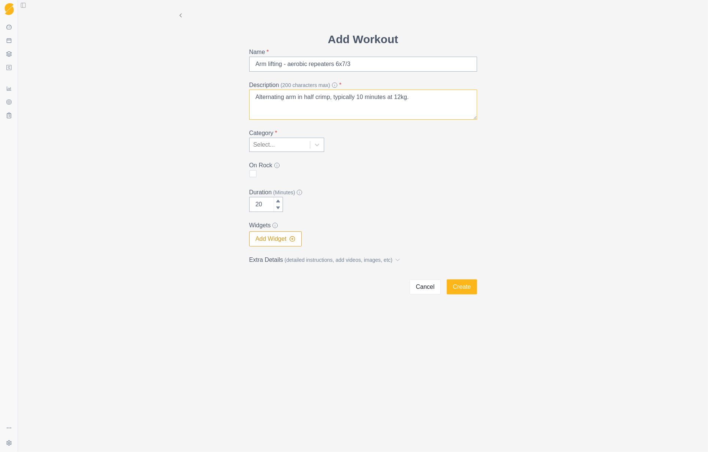
click at [417, 96] on textarea "Alternating arm in half crimp, typically 10 minutes at 12kg." at bounding box center [363, 105] width 228 height 30
type textarea "Alternating arm in half crimp, typically 10 minutes at 12kg."
drag, startPoint x: 269, startPoint y: 203, endPoint x: 254, endPoint y: 202, distance: 15.0
click at [254, 202] on input "20" at bounding box center [266, 204] width 34 height 15
type input "10"
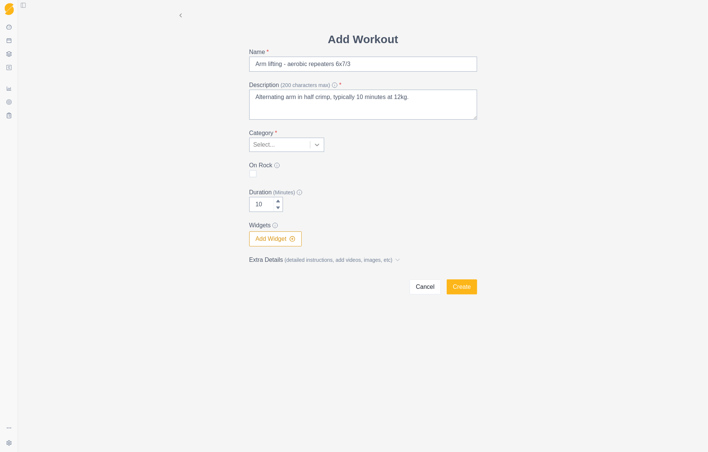
click at [315, 143] on icon at bounding box center [318, 145] width 8 height 8
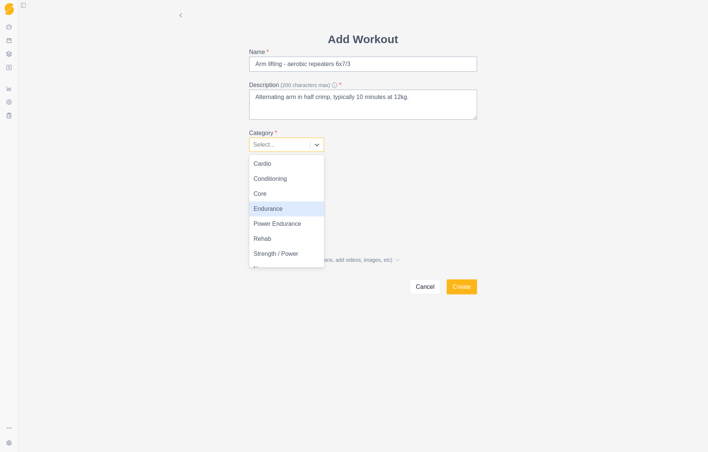
click at [287, 210] on div "Endurance" at bounding box center [286, 208] width 75 height 15
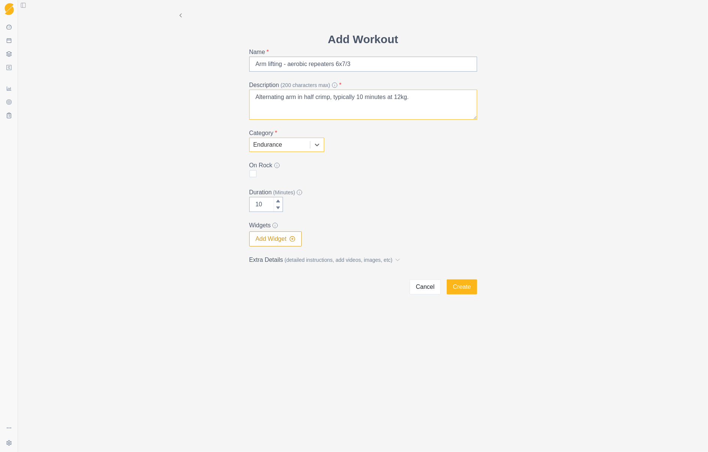
click at [423, 99] on textarea "Alternating arm in half crimp, typically 10 minutes at 12kg." at bounding box center [363, 105] width 228 height 30
click at [293, 97] on textarea "Alternating arm in half crimp, typically 10 minutes at 12kg (approx 40% of 30kg…" at bounding box center [363, 105] width 228 height 30
click at [341, 96] on textarea "Alternating hands every minute, in half crimp, typically 10 minutes at 12kg (ap…" at bounding box center [363, 105] width 228 height 30
click at [344, 107] on textarea "Alternating hands every minute, in half crimp, typically 10 minutes at 12kg (ap…" at bounding box center [363, 105] width 228 height 30
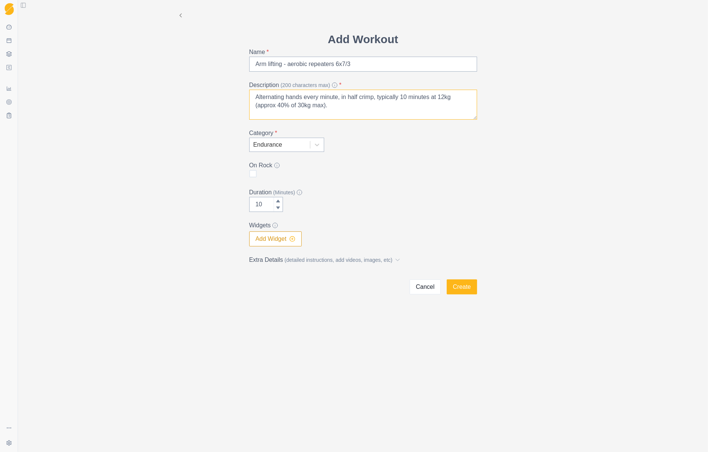
type textarea "Alternating hands every minute, in half crimp, typically 10 minutes at 12kg (ap…"
click at [296, 239] on icon "button" at bounding box center [293, 239] width 6 height 6
click at [374, 66] on input "Arm lifting - aerobic repeaters 6x7/3" at bounding box center [363, 64] width 228 height 15
click at [468, 287] on button "Create" at bounding box center [462, 286] width 30 height 15
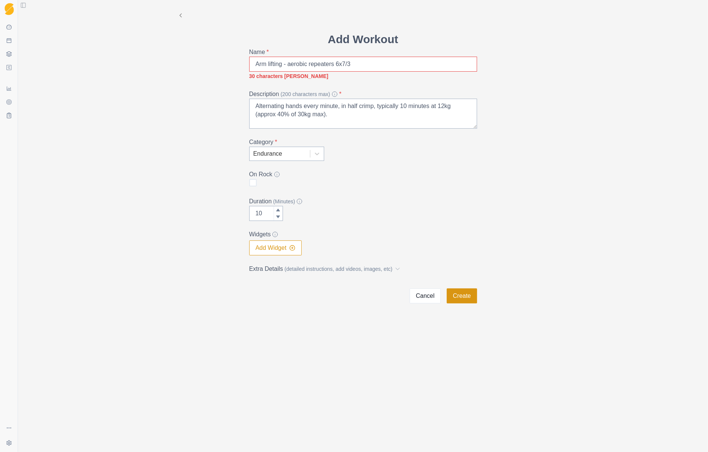
click at [467, 295] on button "Create" at bounding box center [462, 295] width 30 height 15
drag, startPoint x: 275, startPoint y: 62, endPoint x: 282, endPoint y: 65, distance: 7.6
click at [282, 65] on input "Arm lifting - aerobic repeaters 6x7/3" at bounding box center [363, 64] width 228 height 15
click at [281, 63] on input "Arm lifts - aerobic repeaters 6x7/3" at bounding box center [363, 64] width 228 height 15
click at [270, 63] on input "Arm lifts aerobic repeaters 6x7/3" at bounding box center [363, 64] width 228 height 15
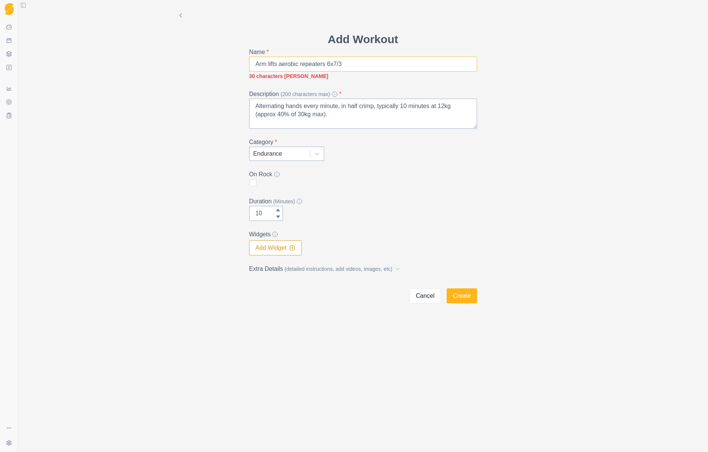
click at [347, 66] on input "Arm lifts aerobic repeaters 6x7/3" at bounding box center [363, 64] width 228 height 15
click at [254, 63] on input "Arm lifts aerobic repeaters 6x7/3" at bounding box center [363, 64] width 228 height 15
drag, startPoint x: 257, startPoint y: 63, endPoint x: 278, endPoint y: 63, distance: 21.0
click at [278, 63] on input "Arm lifts aerobic repeaters 6x7/3" at bounding box center [363, 64] width 228 height 15
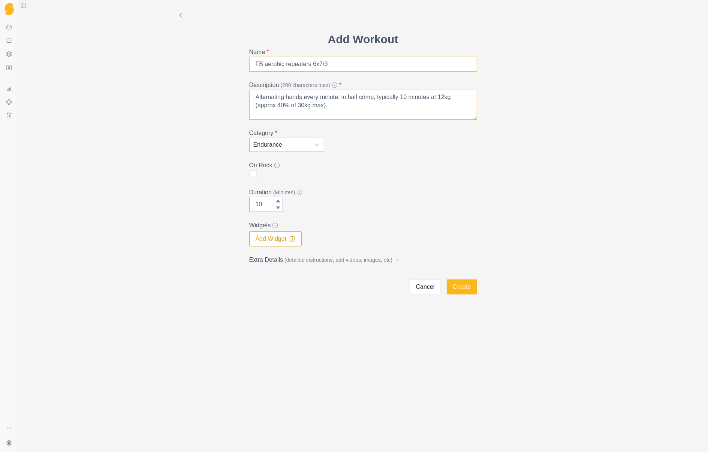
type input "FB aerobic repeaters 6x7/3"
click at [288, 99] on textarea "Alternating hands every minute, in half crimp, typically 10 minutes at 12kg (ap…" at bounding box center [363, 105] width 228 height 30
click at [321, 96] on textarea "Single hand arm lifting, Alternating hands every minute, in half crimp, typical…" at bounding box center [363, 105] width 228 height 30
click at [377, 104] on textarea "Single hand arm lifting, alternating hands every minute, in half crimp, typical…" at bounding box center [363, 105] width 228 height 30
click at [430, 106] on textarea "Single hand arm lifting, alternating hands every minute, in half crimp, typical…" at bounding box center [363, 105] width 228 height 30
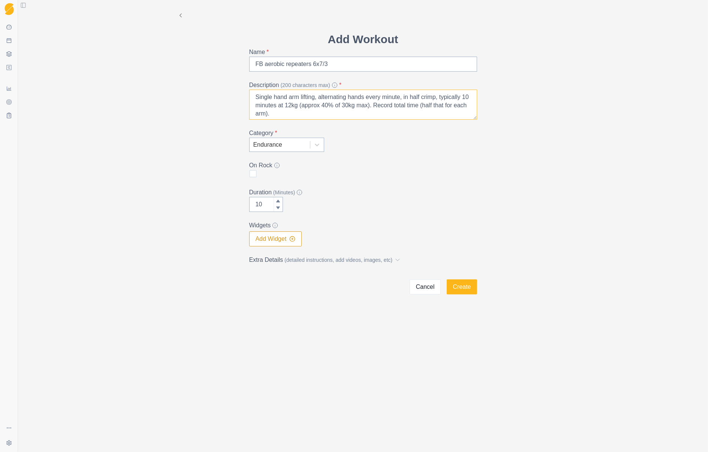
click at [279, 115] on textarea "Single hand arm lifting, alternating hands every minute, in half crimp, typical…" at bounding box center [363, 105] width 228 height 30
click at [455, 107] on textarea "Single hand arm lifting, alternating hands every minute, in half crimp, typical…" at bounding box center [363, 105] width 228 height 30
click at [455, 108] on textarea "Single hand arm lifting, alternating hands every minute, in half crimp, typical…" at bounding box center [363, 105] width 228 height 30
click at [263, 104] on textarea "Single hand arm lifting, alternating hands every minute, in half crimp, typical…" at bounding box center [363, 105] width 228 height 30
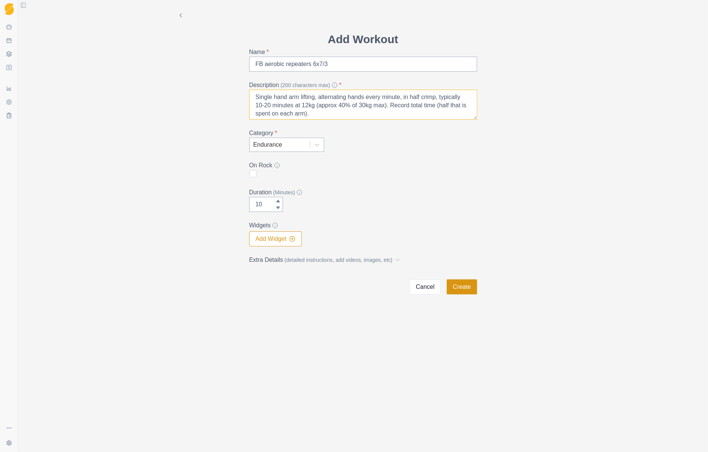
type textarea "Single hand arm lifting, alternating hands every minute, in half crimp, typical…"
click at [464, 288] on button "Create" at bounding box center [462, 286] width 30 height 15
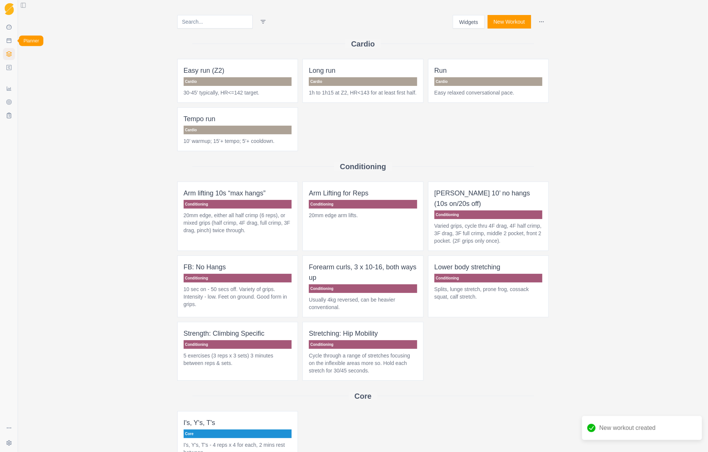
click at [8, 42] on icon at bounding box center [9, 41] width 6 height 6
select select "month"
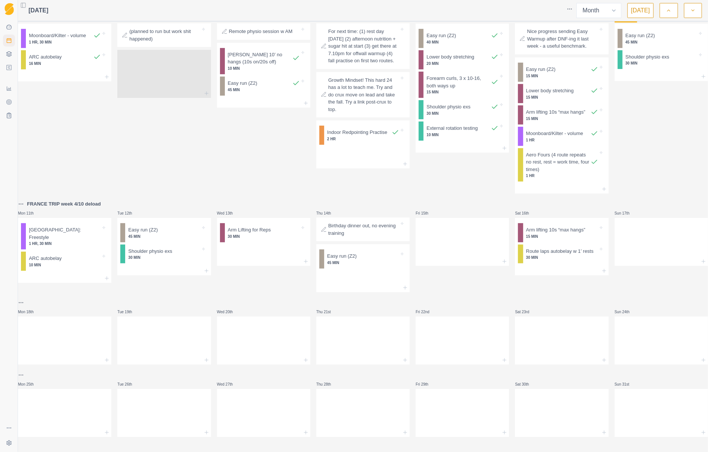
scroll to position [146, 0]
click at [402, 285] on icon at bounding box center [405, 288] width 6 height 6
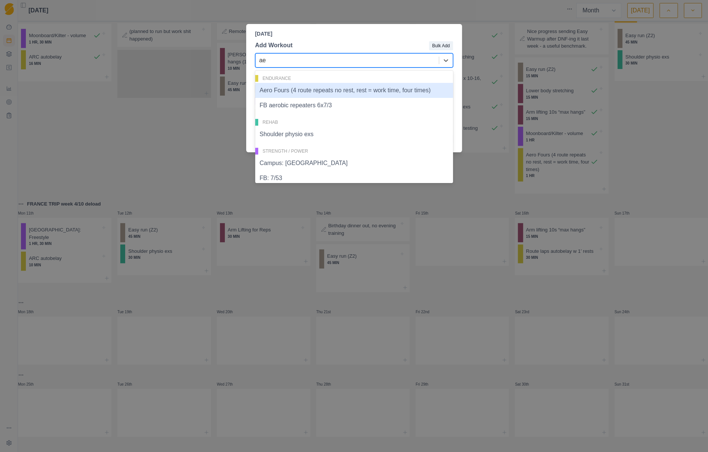
type input "aer"
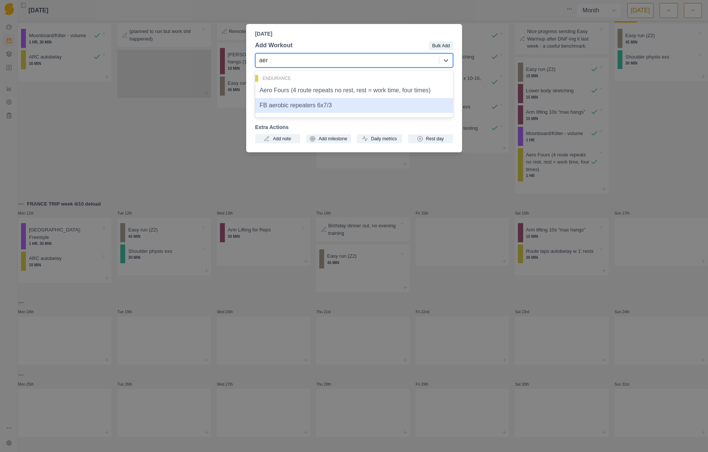
click at [306, 105] on div "FB aerobic repeaters 6x7/3" at bounding box center [354, 105] width 198 height 15
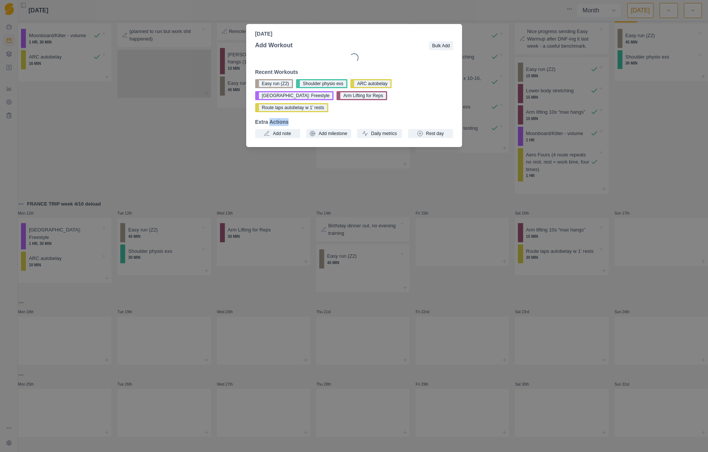
click at [306, 105] on div "Recent Workouts Easy run (Z2) Shoulder physio exs ARC autobelay Boulder: Freest…" at bounding box center [354, 103] width 198 height 70
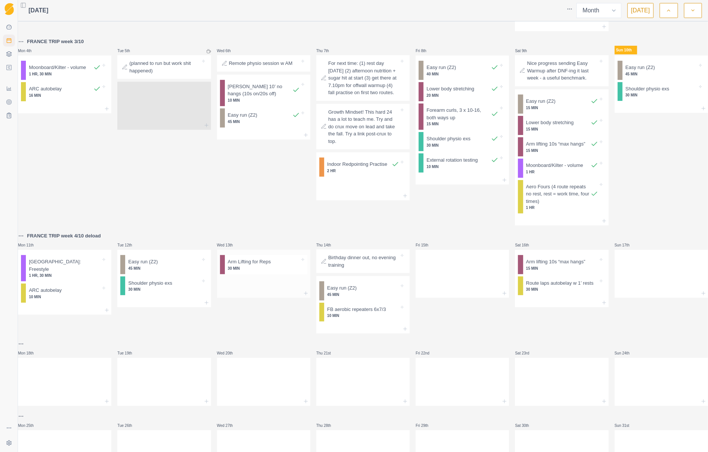
scroll to position [96, 0]
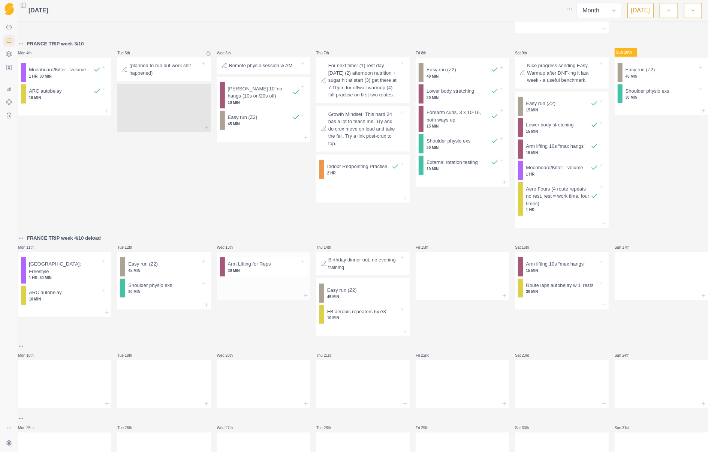
click at [260, 268] on p "Arm Lifting for Reps" at bounding box center [249, 264] width 43 height 8
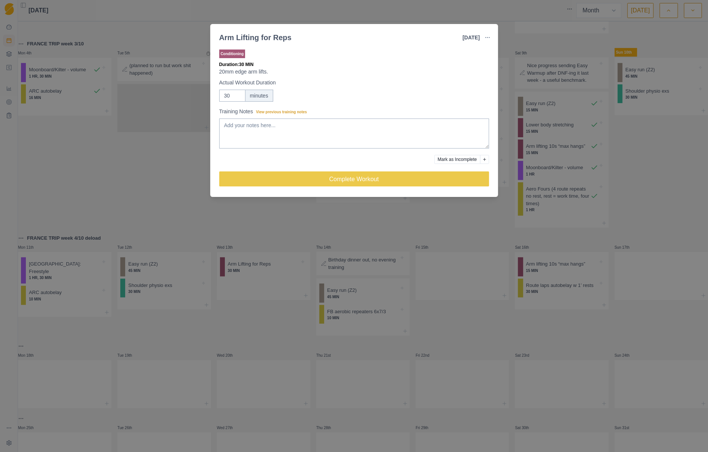
click at [296, 108] on label "Training Notes View previous training notes" at bounding box center [352, 112] width 266 height 8
click at [296, 119] on textarea "Training Notes View previous training notes" at bounding box center [354, 134] width 270 height 30
click at [297, 111] on span "View previous training notes" at bounding box center [281, 112] width 51 height 4
click at [297, 119] on textarea "Training Notes View previous training notes" at bounding box center [354, 134] width 270 height 30
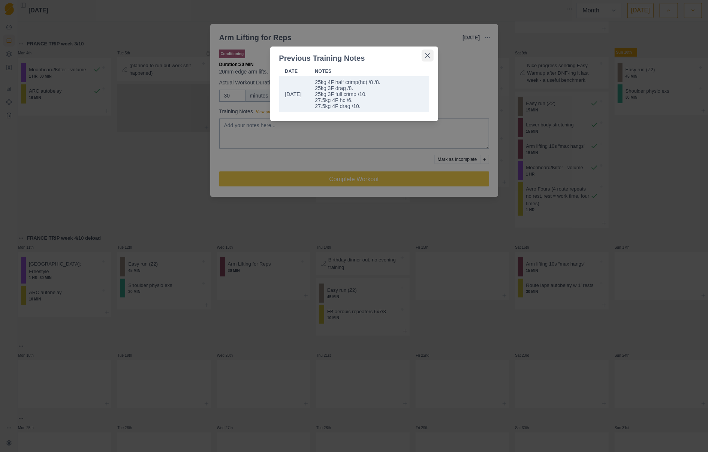
click at [429, 54] on icon "Close" at bounding box center [428, 55] width 5 height 5
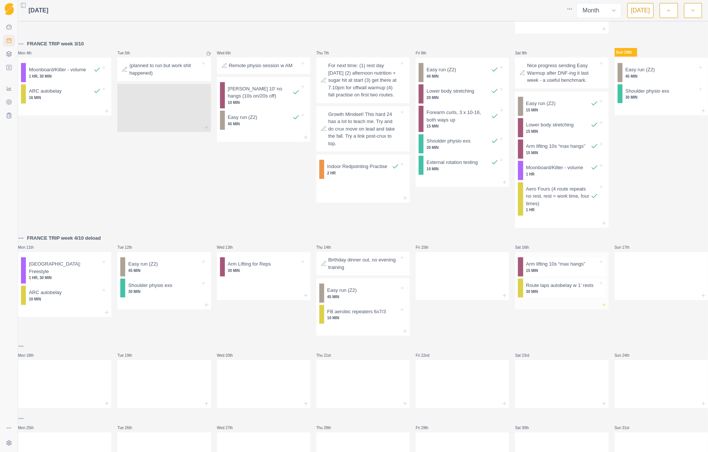
click at [602, 308] on icon at bounding box center [605, 305] width 6 height 6
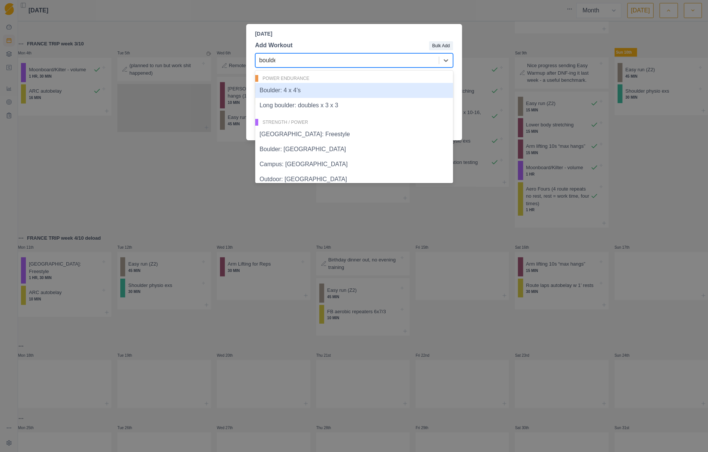
type input "boulder"
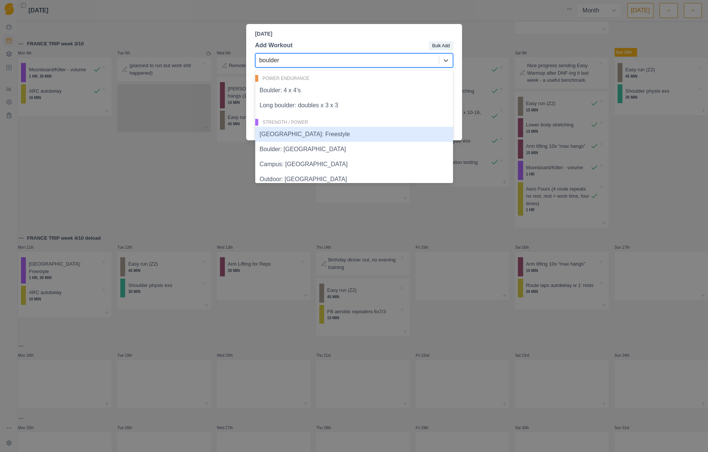
click at [335, 137] on div "[GEOGRAPHIC_DATA]: Freestyle" at bounding box center [354, 134] width 198 height 15
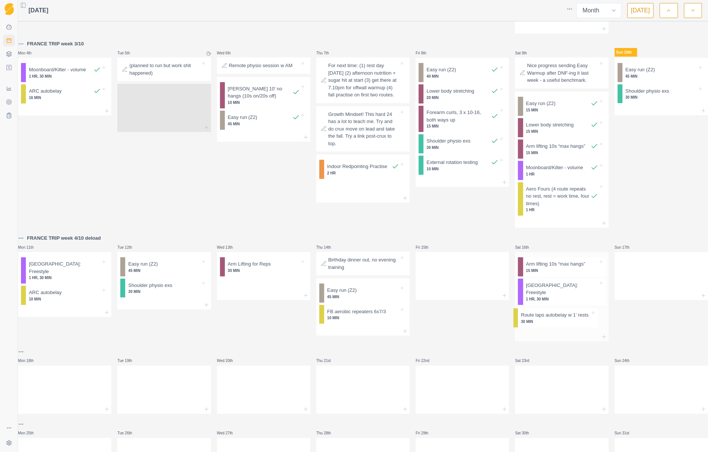
drag, startPoint x: 548, startPoint y: 302, endPoint x: 552, endPoint y: 326, distance: 24.7
click at [552, 326] on div "Arm lifting 10s “max hangs” 15 MIN Route laps autobelay w 1’ rests 30 MIN [GEOG…" at bounding box center [561, 292] width 93 height 80
click at [544, 302] on p "1 HR, 30 MIN" at bounding box center [563, 299] width 72 height 6
click at [544, 302] on div "Loading..." at bounding box center [354, 226] width 708 height 452
click at [589, 296] on div "[GEOGRAPHIC_DATA]: Freestyle 1 HR, 30 MIN" at bounding box center [565, 292] width 83 height 26
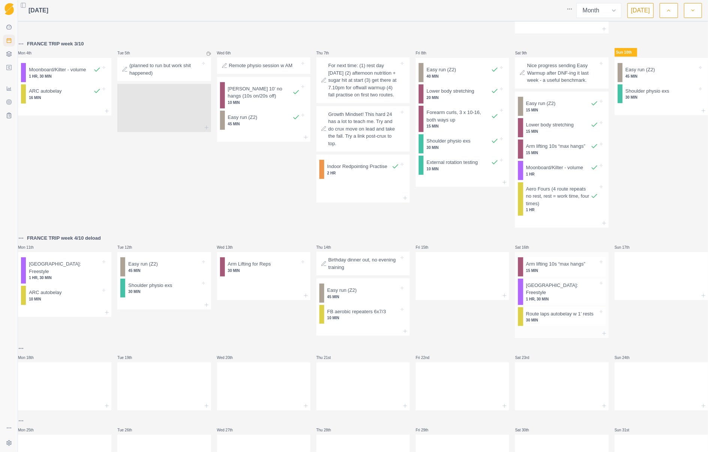
click at [582, 301] on p "1 HR, 30 MIN" at bounding box center [563, 299] width 72 height 6
click at [582, 301] on div "Loading..." at bounding box center [354, 226] width 708 height 452
click at [599, 296] on div at bounding box center [599, 289] width 0 height 15
click at [586, 299] on div "Loading..." at bounding box center [354, 226] width 708 height 452
click at [599, 296] on div at bounding box center [599, 289] width 0 height 15
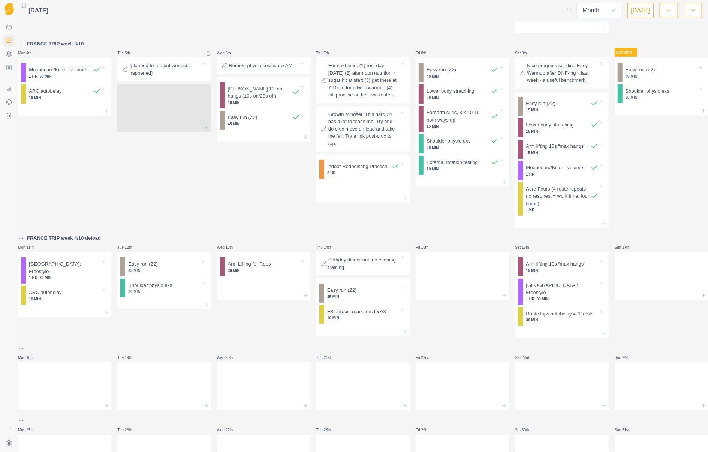
click at [586, 299] on div "Loading..." at bounding box center [354, 226] width 708 height 452
click at [590, 296] on div "[GEOGRAPHIC_DATA]: Freestyle 1 HR, 30 MIN" at bounding box center [565, 292] width 83 height 26
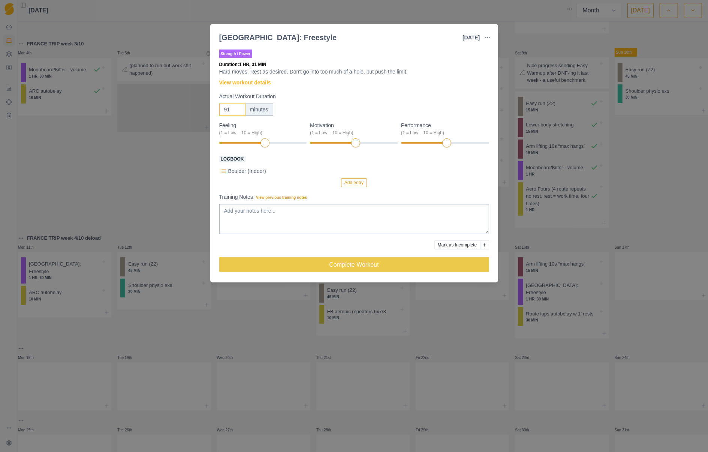
click at [239, 106] on input "91" at bounding box center [232, 110] width 26 height 12
drag, startPoint x: 233, startPoint y: 107, endPoint x: 221, endPoint y: 107, distance: 12.0
click at [221, 107] on input "91" at bounding box center [232, 110] width 26 height 12
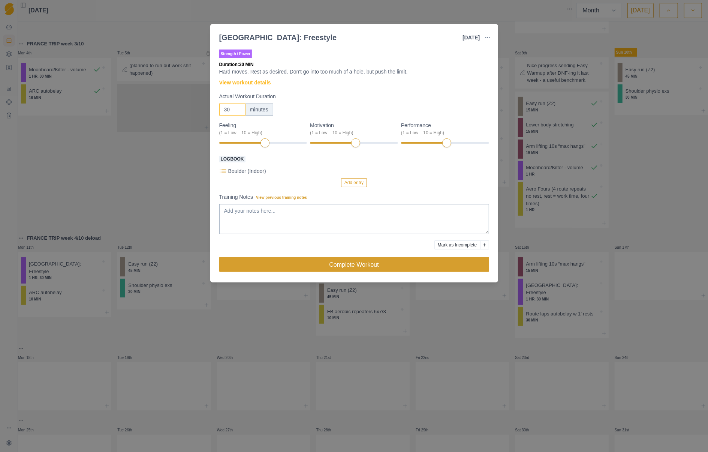
type input "30"
click at [458, 264] on button "Complete Workout" at bounding box center [354, 264] width 270 height 15
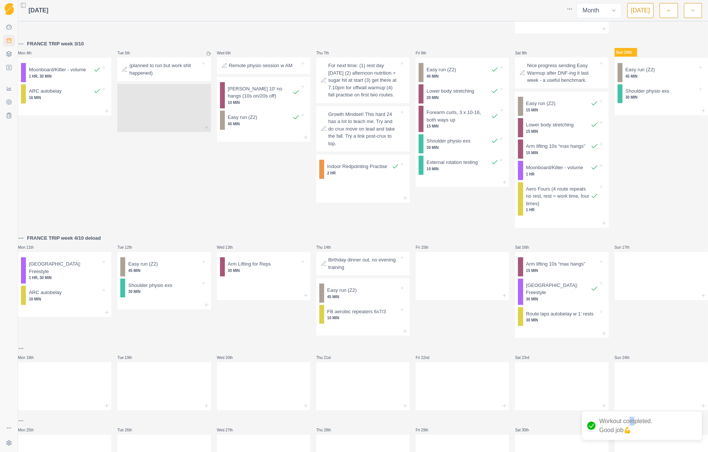
drag, startPoint x: 633, startPoint y: 423, endPoint x: 629, endPoint y: 423, distance: 4.1
click at [629, 423] on p "Workout completed. Good job 💪" at bounding box center [626, 426] width 53 height 18
drag, startPoint x: 629, startPoint y: 423, endPoint x: 632, endPoint y: 427, distance: 4.3
click at [632, 427] on p "Workout completed. Good job 💪" at bounding box center [626, 426] width 53 height 18
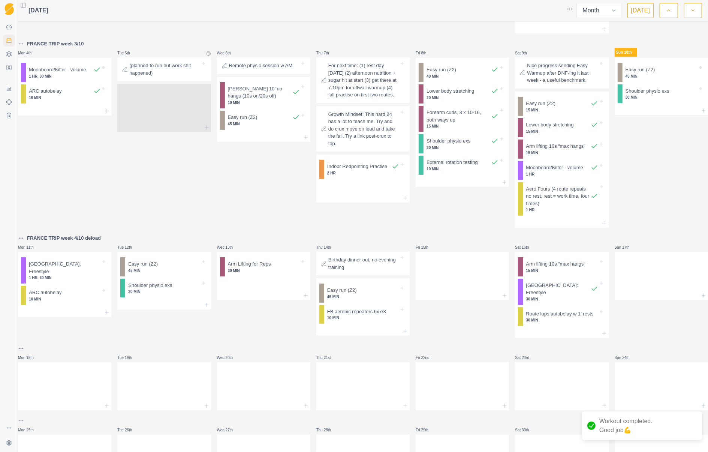
click at [631, 423] on p "Workout completed. Good job 💪" at bounding box center [626, 426] width 53 height 18
drag, startPoint x: 631, startPoint y: 423, endPoint x: 587, endPoint y: 294, distance: 136.0
click at [591, 293] on icon at bounding box center [595, 289] width 8 height 8
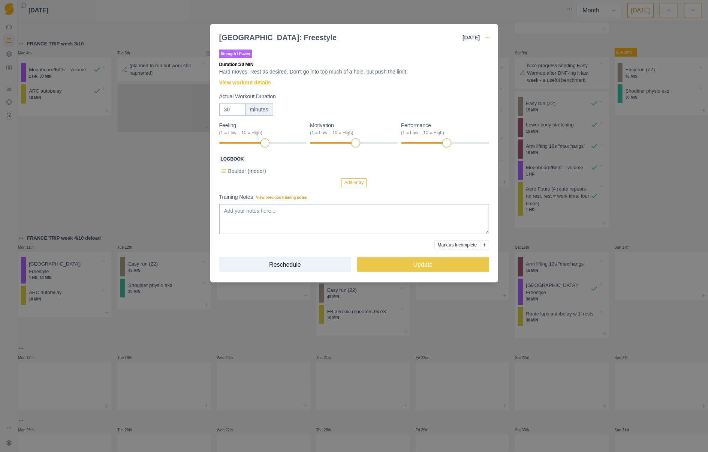
click at [485, 36] on icon "button" at bounding box center [488, 38] width 6 height 6
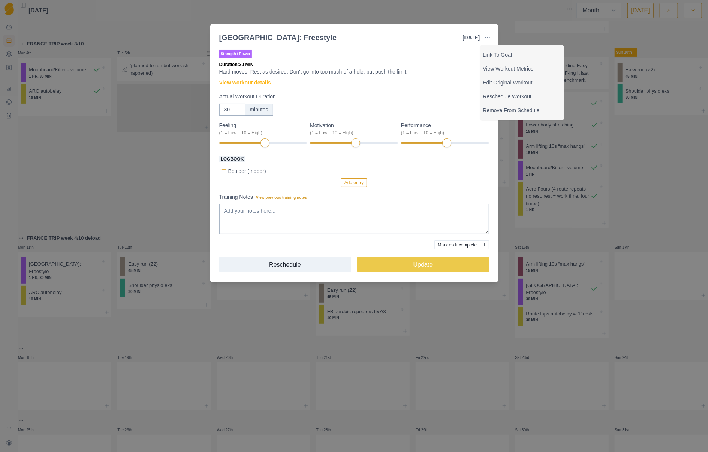
click at [459, 79] on div "Strength / Power Duration: 30 MIN Hard moves. Rest as desired. Don't go into to…" at bounding box center [354, 163] width 270 height 231
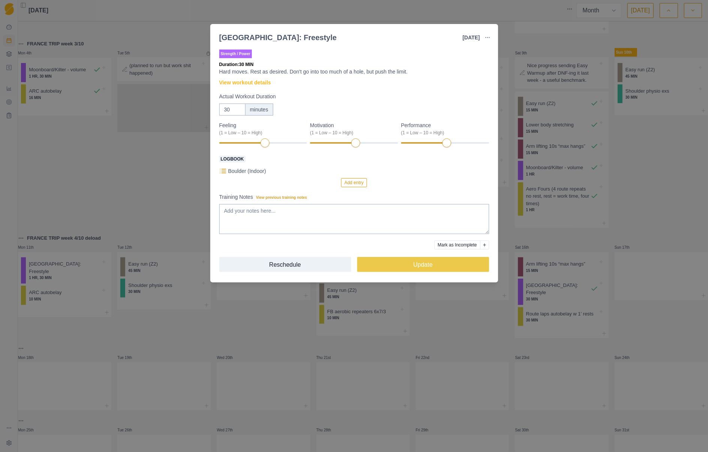
click at [485, 34] on button "button" at bounding box center [487, 37] width 15 height 15
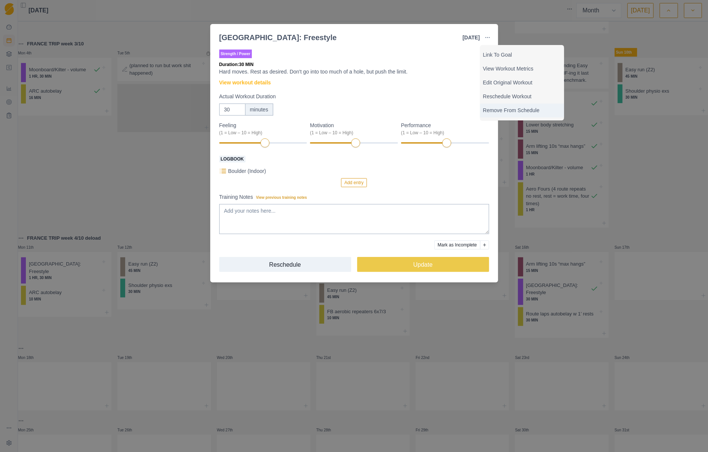
click at [512, 106] on div "Remove From Schedule" at bounding box center [522, 111] width 84 height 14
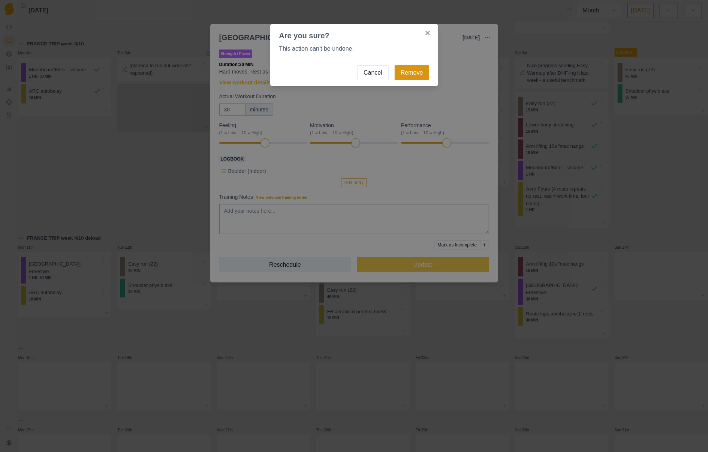
click at [413, 70] on button "Remove" at bounding box center [412, 72] width 35 height 15
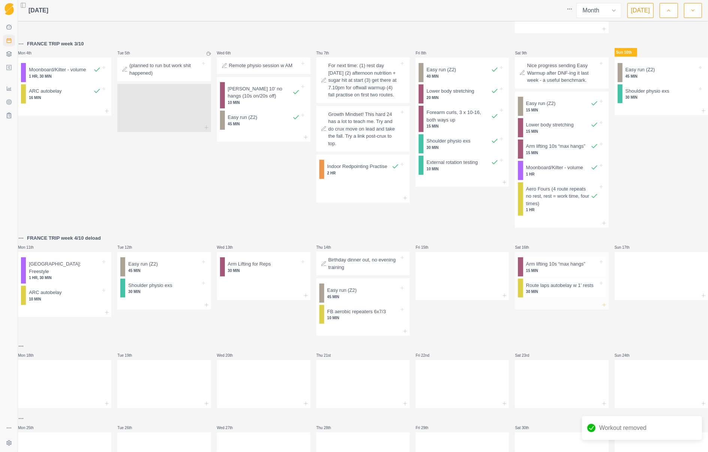
click at [602, 308] on icon at bounding box center [605, 305] width 6 height 6
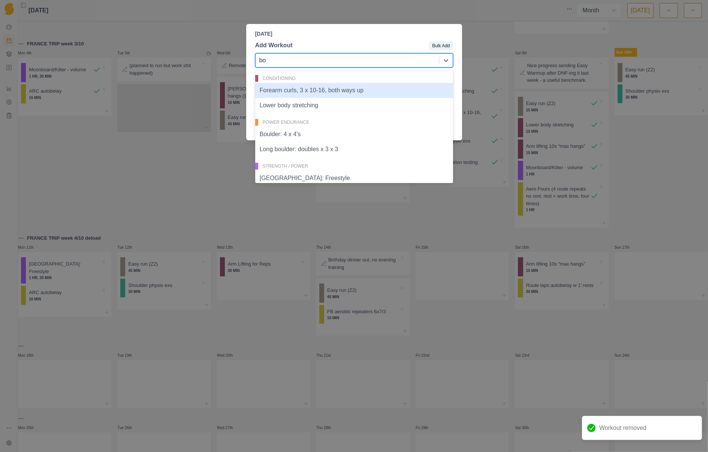
type input "bou"
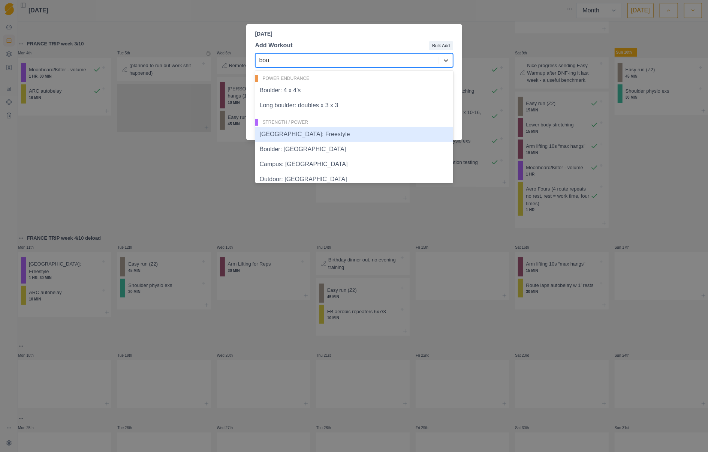
click at [290, 136] on div "[GEOGRAPHIC_DATA]: Freestyle" at bounding box center [354, 134] width 198 height 15
click at [290, 136] on div "[DATE] Add Workout Bulk Add 6 results available for search term bou. Use Up and…" at bounding box center [354, 226] width 708 height 452
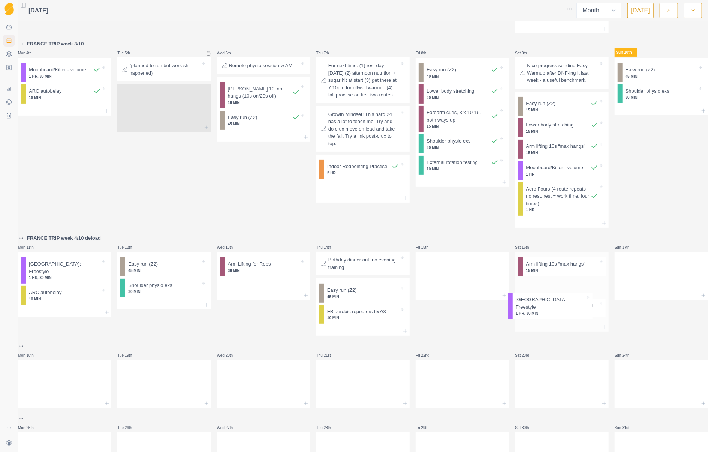
drag, startPoint x: 538, startPoint y: 320, endPoint x: 536, endPoint y: 302, distance: 18.1
click at [536, 302] on div "Arm lifting 10s “max hangs” 15 MIN Route laps autobelay w 1’ rests 30 MIN [GEOG…" at bounding box center [561, 287] width 93 height 71
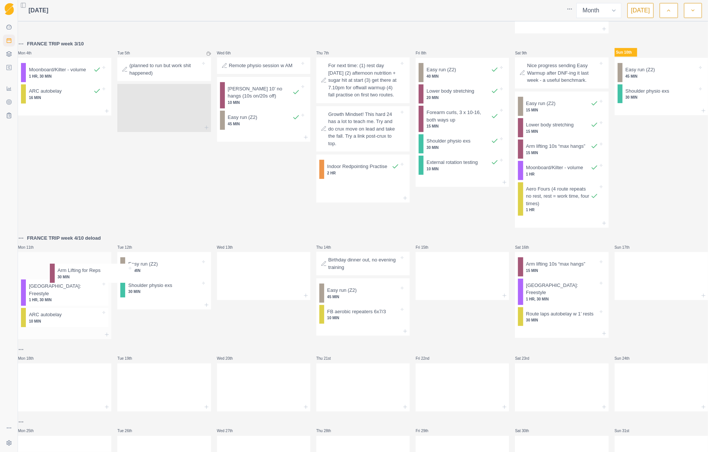
drag, startPoint x: 251, startPoint y: 281, endPoint x: 74, endPoint y: 278, distance: 177.8
click at [74, 278] on div "Mon 28th Moonboard/Kilter - volume 1 HR Tue 29th Easy run (Z2) 45 MIN [PERSON_N…" at bounding box center [363, 206] width 690 height 555
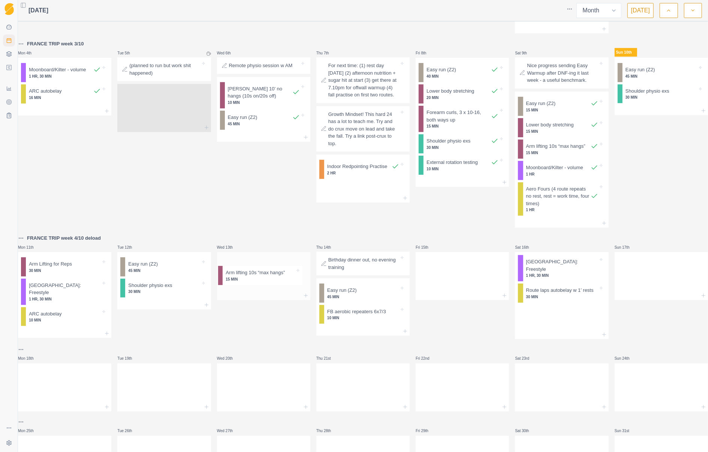
drag, startPoint x: 545, startPoint y: 280, endPoint x: 250, endPoint y: 279, distance: 295.5
click at [250, 279] on div "Mon 28th Moonboard/Kilter - volume 1 HR Tue 29th Easy run (Z2) 45 MIN [PERSON_N…" at bounding box center [363, 206] width 690 height 555
click at [602, 315] on icon at bounding box center [605, 312] width 6 height 6
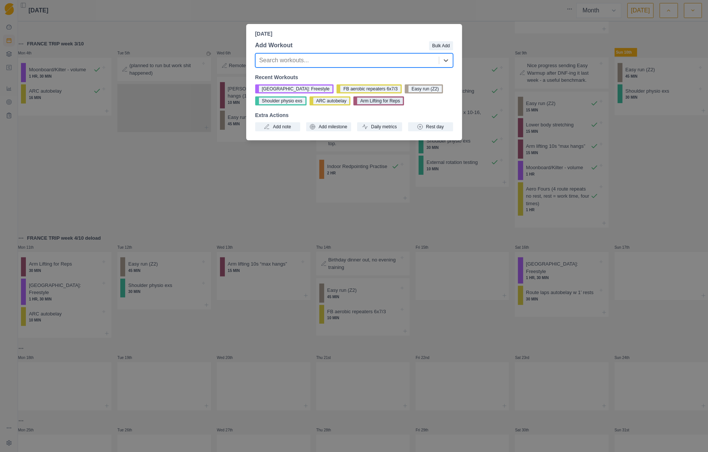
click at [378, 101] on button "Arm Lifting for Reps" at bounding box center [379, 100] width 51 height 9
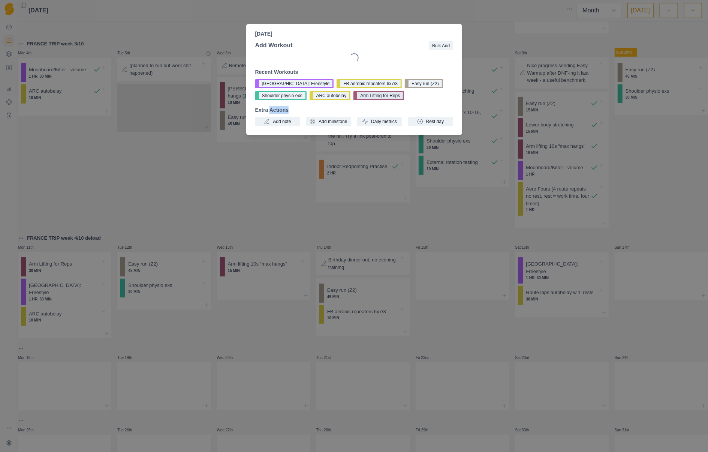
click at [378, 101] on div "Recent Workouts [GEOGRAPHIC_DATA]: Freestyle FB aerobic repeaters 6x7/3 Easy ru…" at bounding box center [354, 97] width 198 height 58
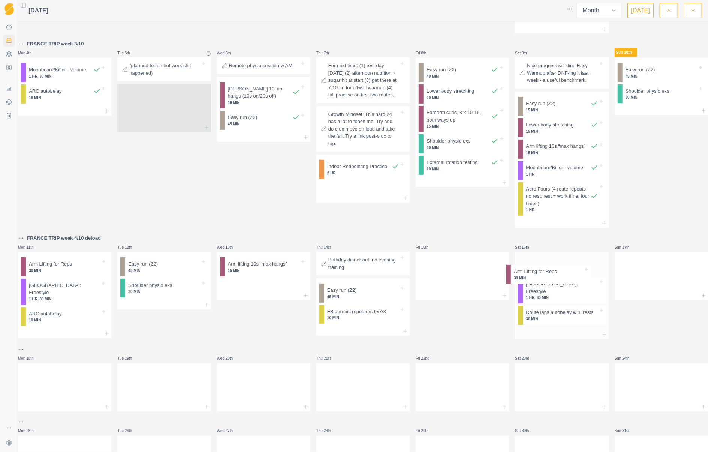
drag, startPoint x: 545, startPoint y: 326, endPoint x: 540, endPoint y: 275, distance: 51.2
click at [540, 275] on div "[GEOGRAPHIC_DATA]: Freestyle 1 HR, 30 MIN Route laps autobelay w 1’ rests 30 MI…" at bounding box center [561, 291] width 93 height 78
click at [83, 273] on p "30 MIN" at bounding box center [65, 271] width 72 height 6
click at [83, 281] on div "Loading..." at bounding box center [354, 226] width 708 height 452
click at [39, 273] on p "30 MIN" at bounding box center [65, 271] width 72 height 6
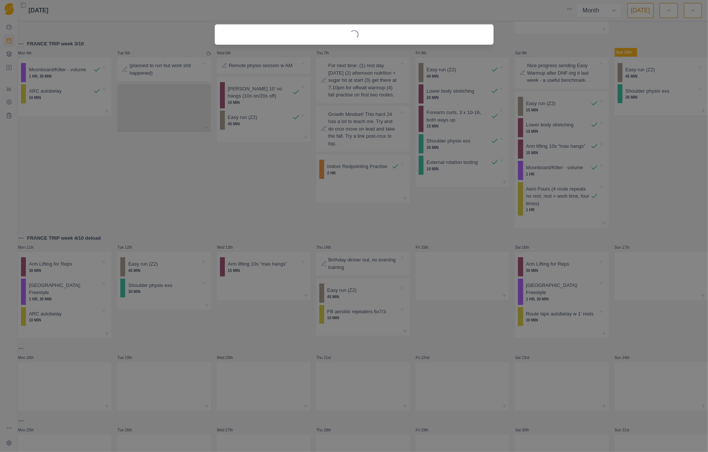
click at [39, 279] on div "Loading..." at bounding box center [354, 226] width 708 height 452
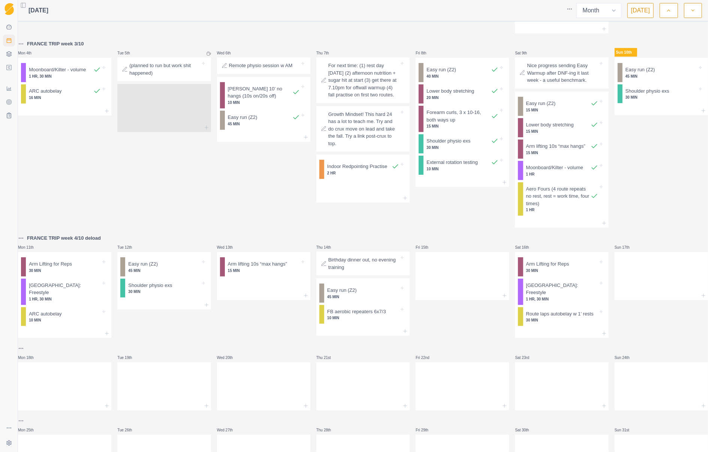
click at [39, 273] on p "30 MIN" at bounding box center [65, 271] width 72 height 6
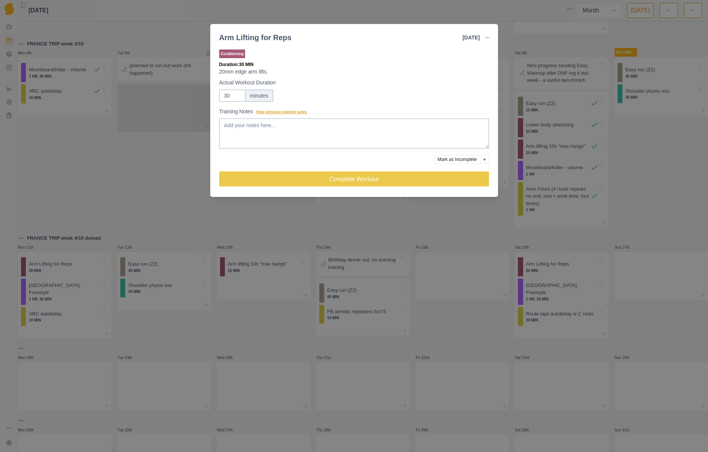
click at [290, 110] on span "View previous training notes" at bounding box center [281, 112] width 51 height 4
click at [290, 119] on textarea "Training Notes View previous training notes" at bounding box center [354, 134] width 270 height 30
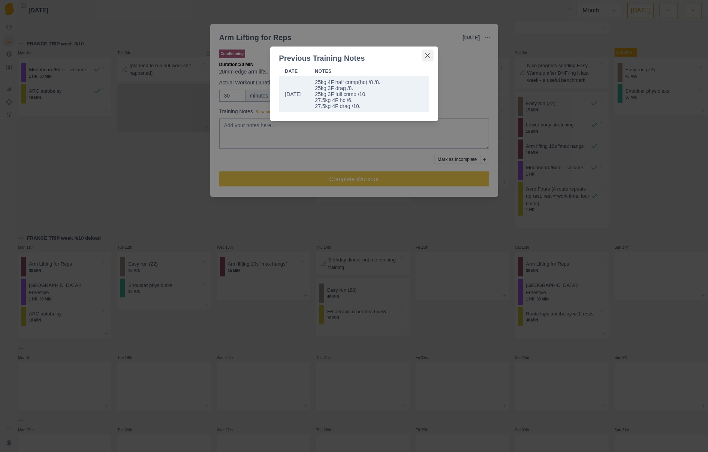
click at [430, 54] on button "Close" at bounding box center [428, 56] width 12 height 12
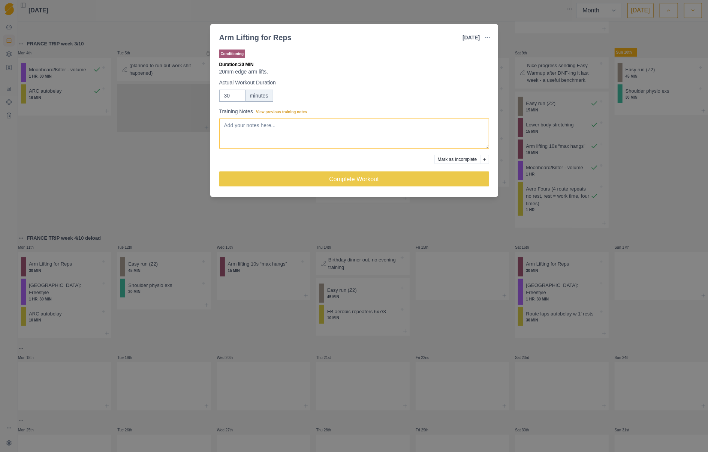
click at [362, 131] on textarea "Training Notes View previous training notes" at bounding box center [354, 134] width 270 height 30
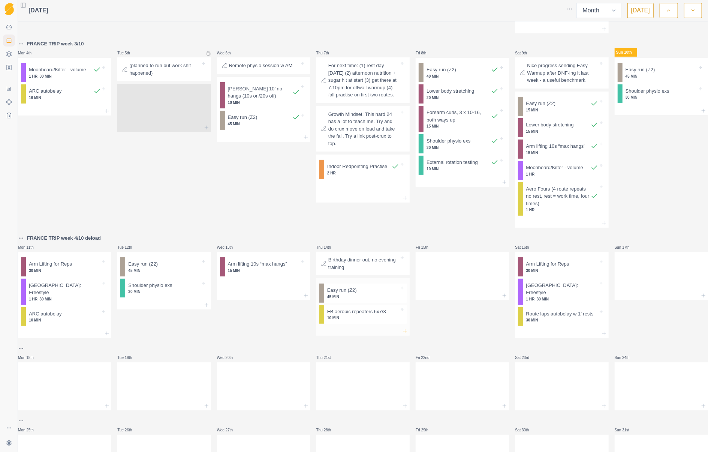
click at [404, 331] on line at bounding box center [405, 331] width 3 height 0
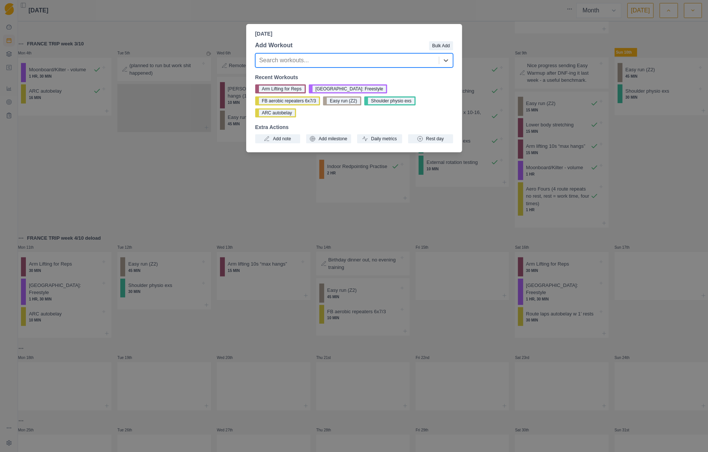
click at [349, 62] on div at bounding box center [348, 60] width 176 height 11
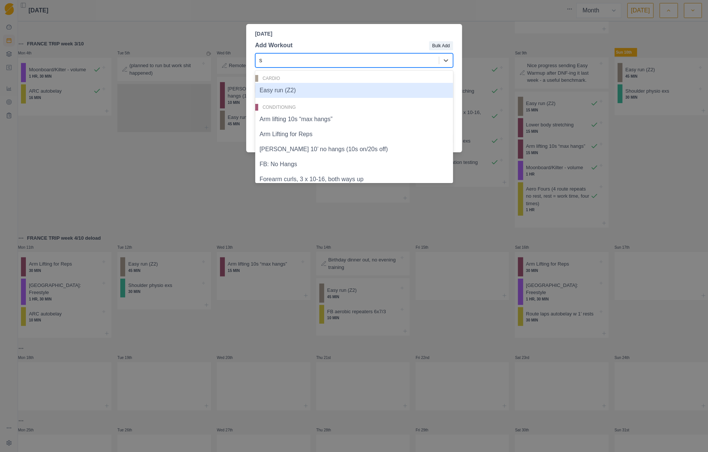
type input "sh"
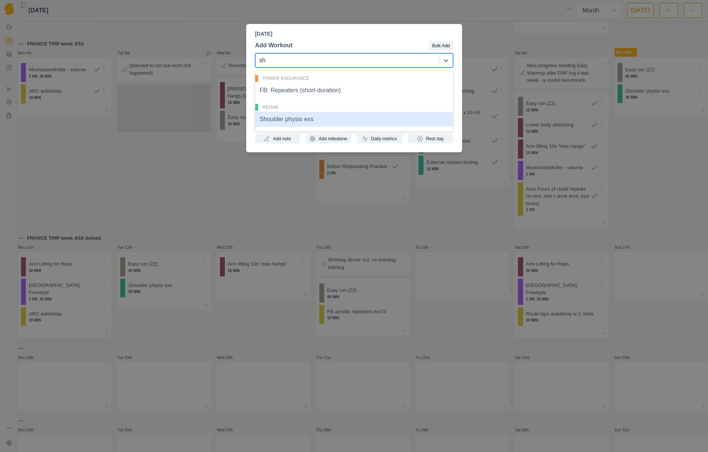
click at [302, 119] on div "Shoulder physio exs" at bounding box center [354, 119] width 198 height 15
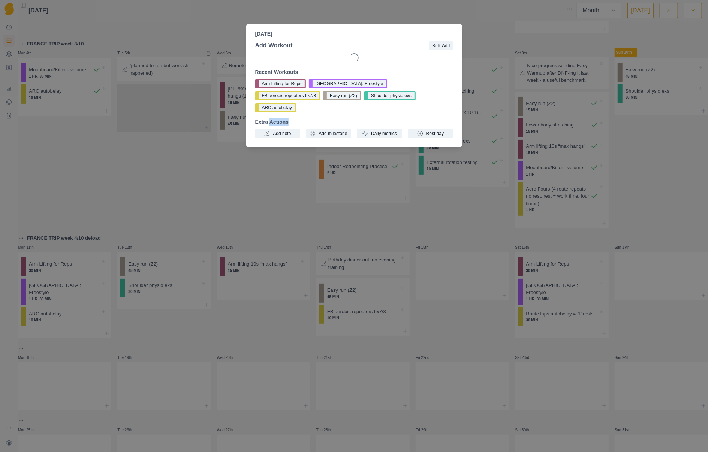
click at [302, 129] on div "Add note Add milestone Daily metrics Rest day" at bounding box center [354, 133] width 198 height 9
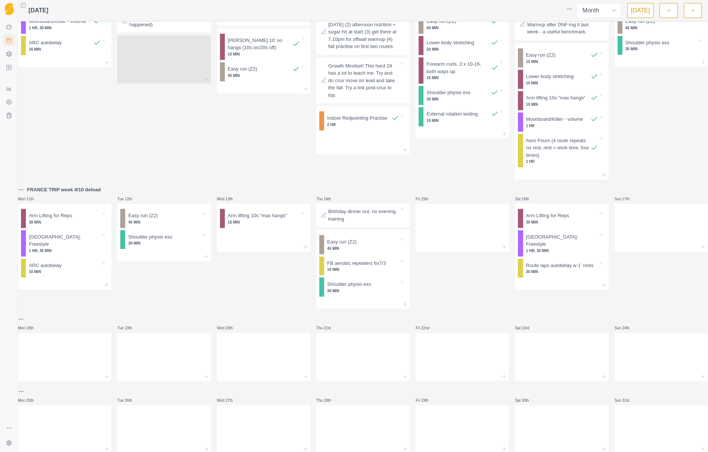
scroll to position [146, 0]
click at [602, 287] on icon at bounding box center [605, 284] width 6 height 6
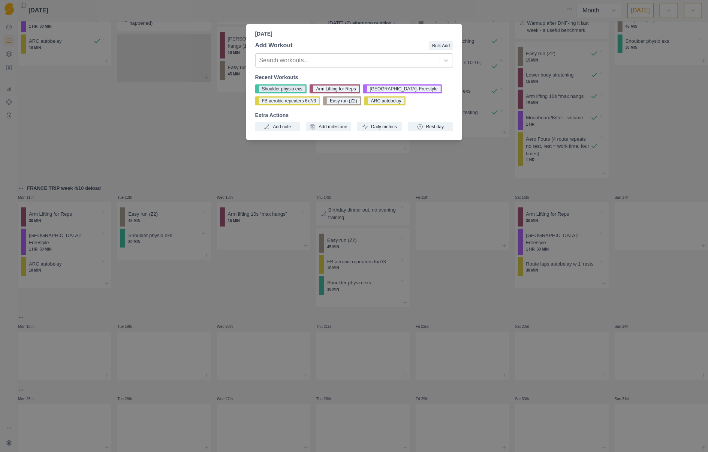
click at [293, 90] on button "Shoulder physio exs" at bounding box center [280, 88] width 51 height 9
click at [293, 90] on div "Shoulder physio exs Arm Lifting for Reps Boulder: Freestyle FB aerobic repeater…" at bounding box center [354, 94] width 198 height 21
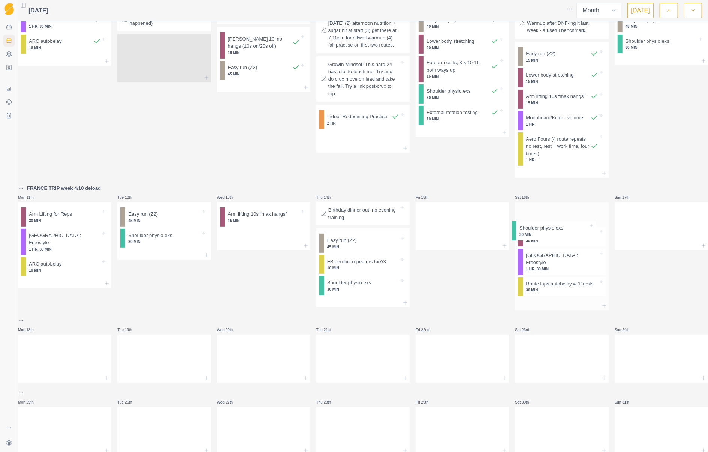
drag, startPoint x: 563, startPoint y: 299, endPoint x: 564, endPoint y: 234, distance: 64.5
click at [564, 234] on div "Arm Lifting for Reps 30 MIN [GEOGRAPHIC_DATA]: Freestyle 1 HR, 30 MIN Route lap…" at bounding box center [561, 251] width 93 height 99
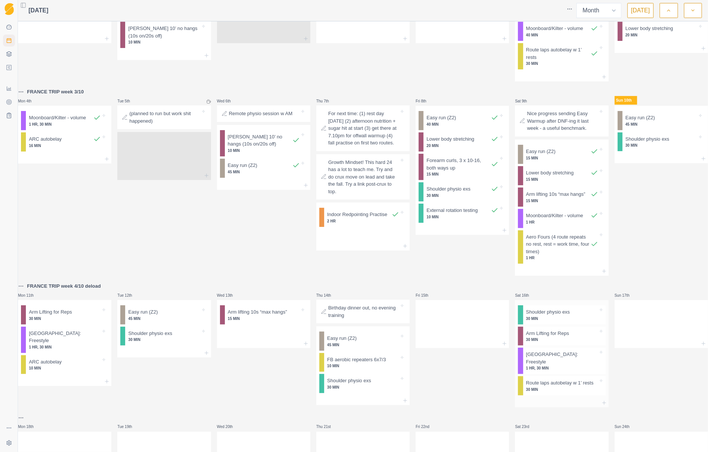
scroll to position [46, 0]
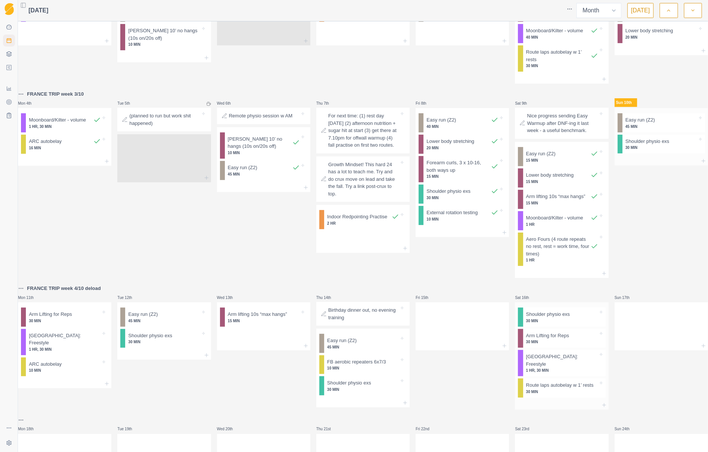
click at [637, 128] on p "45 MIN" at bounding box center [662, 127] width 72 height 6
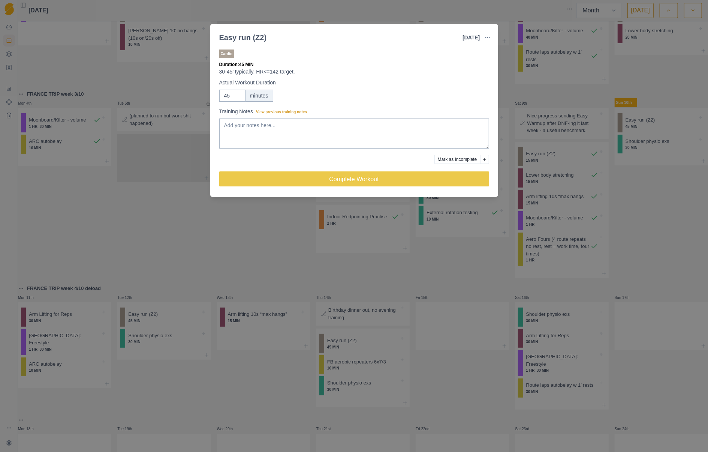
click at [487, 158] on button "Add reason" at bounding box center [484, 159] width 9 height 9
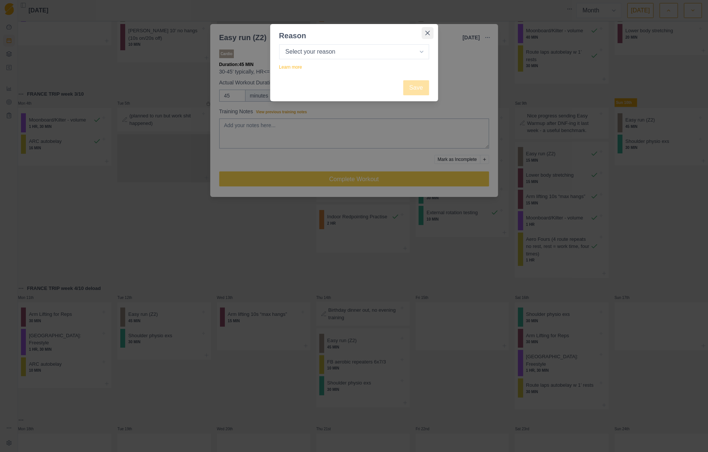
click at [430, 34] on button "Close" at bounding box center [428, 33] width 12 height 12
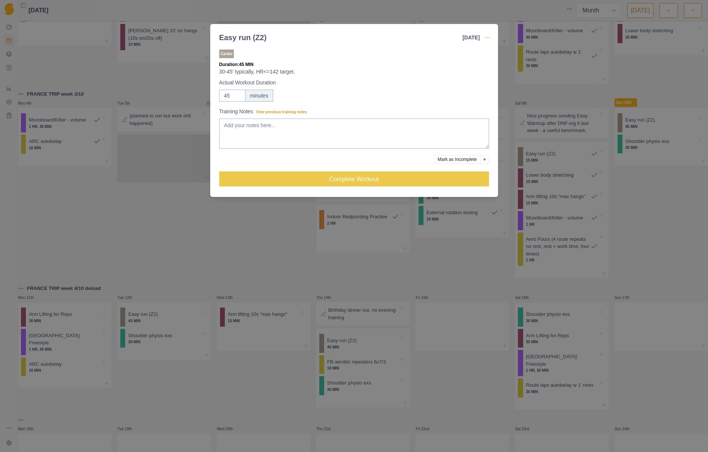
click at [490, 37] on icon "button" at bounding box center [488, 38] width 6 height 6
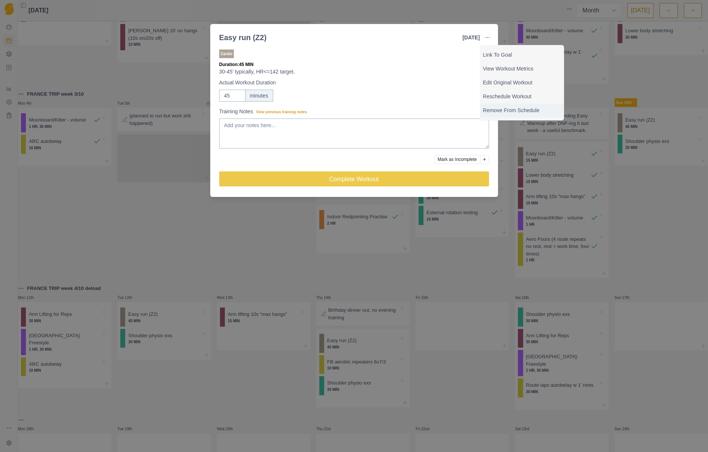
click at [509, 111] on p "Remove From Schedule" at bounding box center [522, 111] width 78 height 8
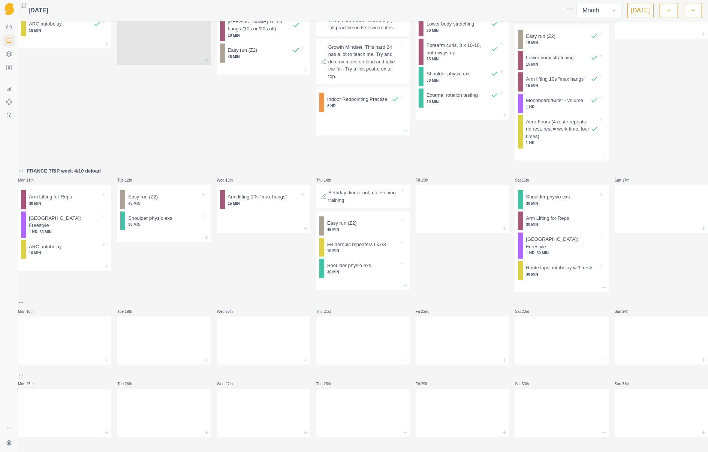
scroll to position [179, 0]
drag, startPoint x: 347, startPoint y: 246, endPoint x: 448, endPoint y: 194, distance: 114.1
click at [448, 194] on div "Mon 28th Moonboard/Kilter - volume 1 HR Tue 29th Easy run (Z2) 45 MIN [PERSON_N…" at bounding box center [363, 149] width 690 height 576
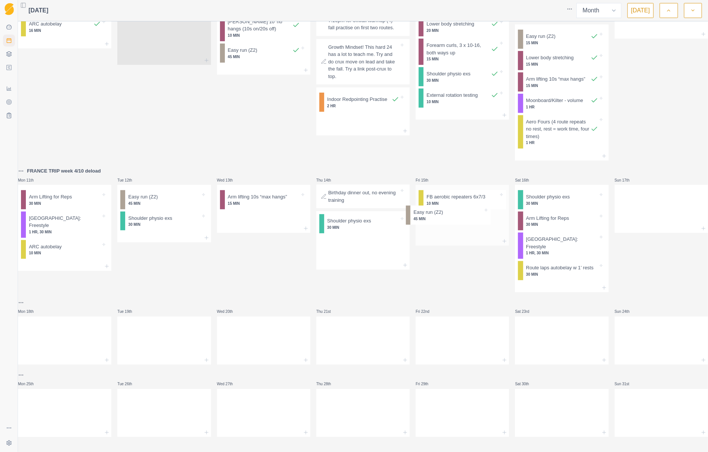
drag, startPoint x: 353, startPoint y: 227, endPoint x: 446, endPoint y: 218, distance: 93.1
click at [446, 218] on div "Mon 28th Moonboard/Kilter - volume 1 HR Tue 29th Easy run (Z2) 45 MIN [PERSON_N…" at bounding box center [363, 149] width 690 height 575
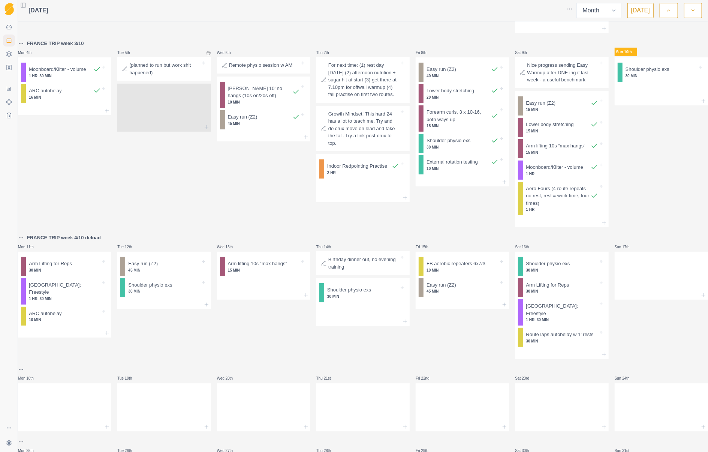
scroll to position [74, 0]
